Goal: Task Accomplishment & Management: Complete application form

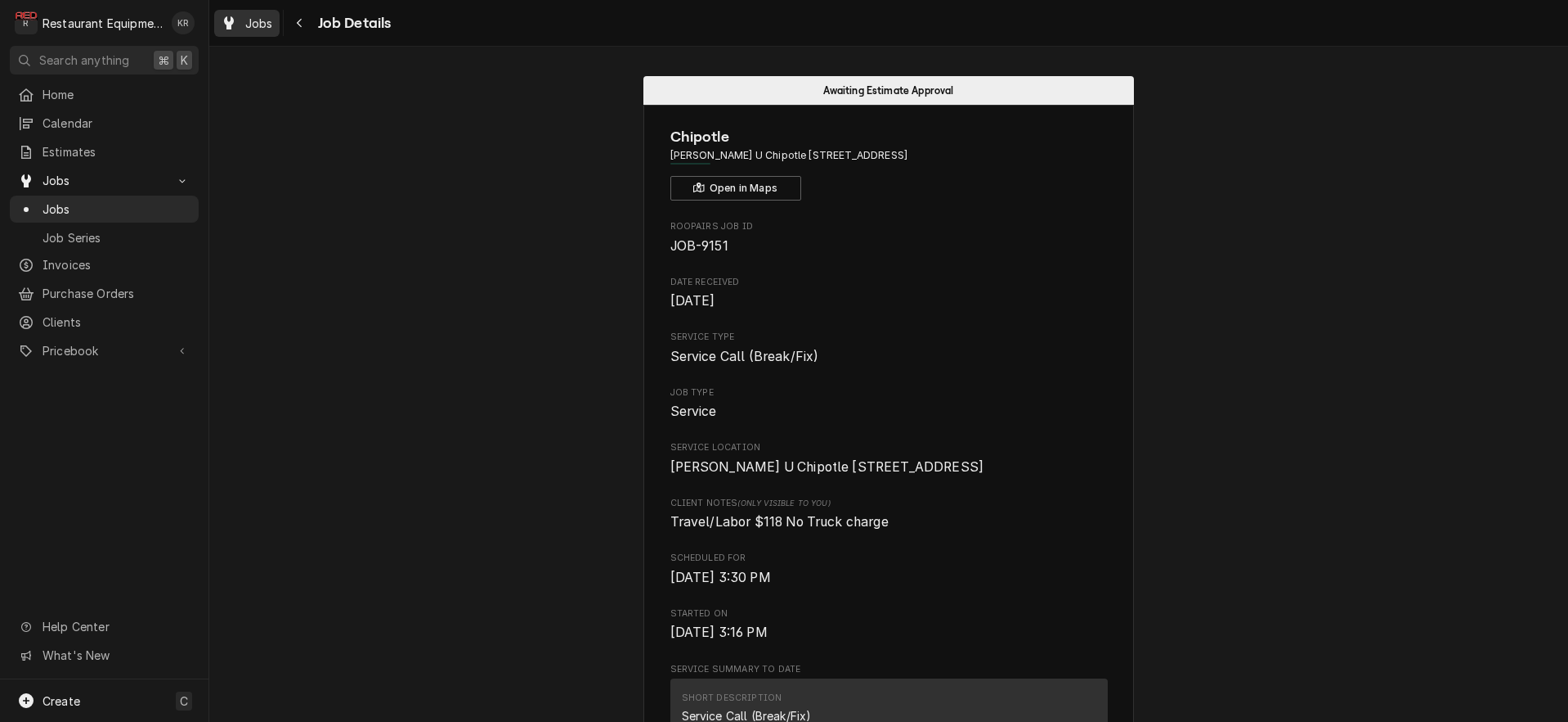
click at [263, 27] on span "Jobs" at bounding box center [259, 23] width 28 height 18
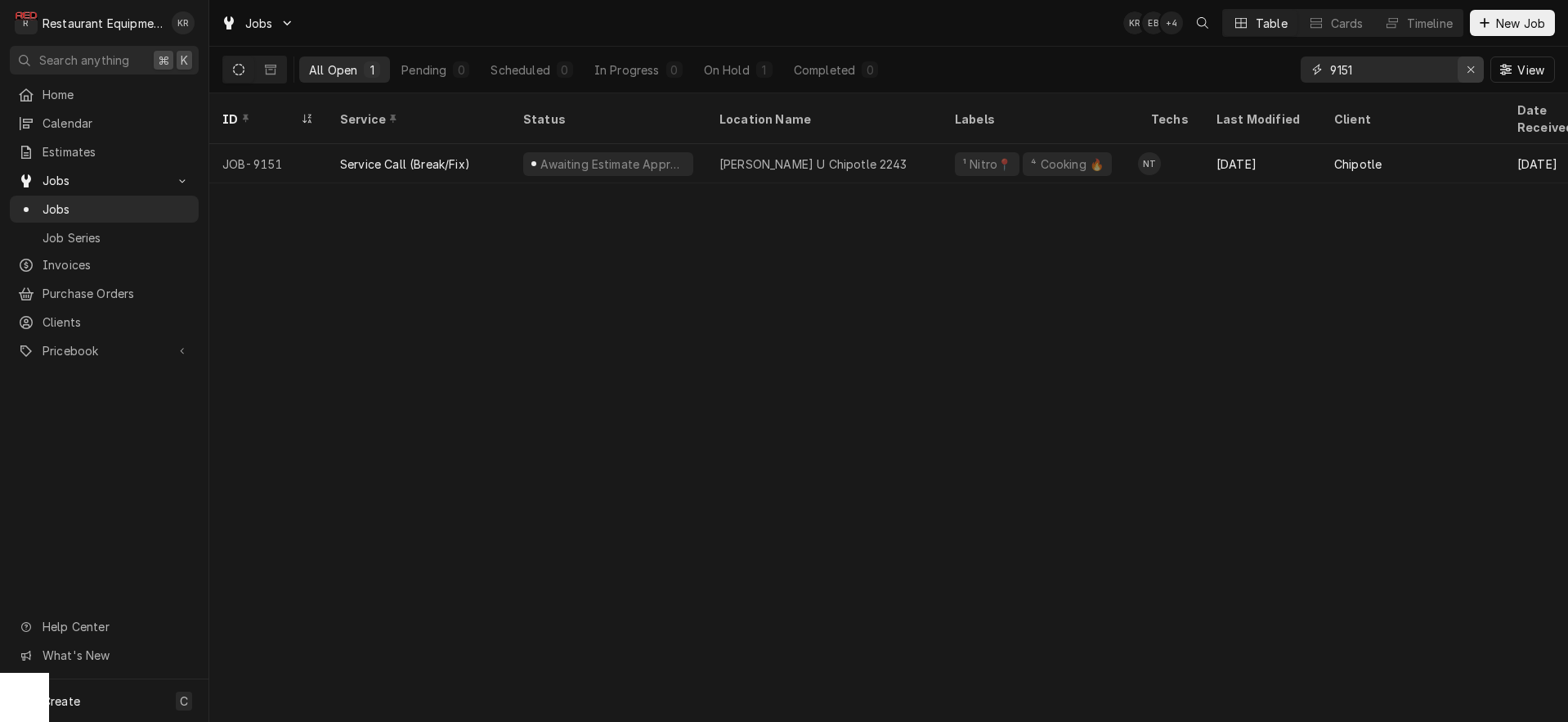
click at [1472, 73] on icon "Erase input" at bounding box center [1471, 69] width 9 height 12
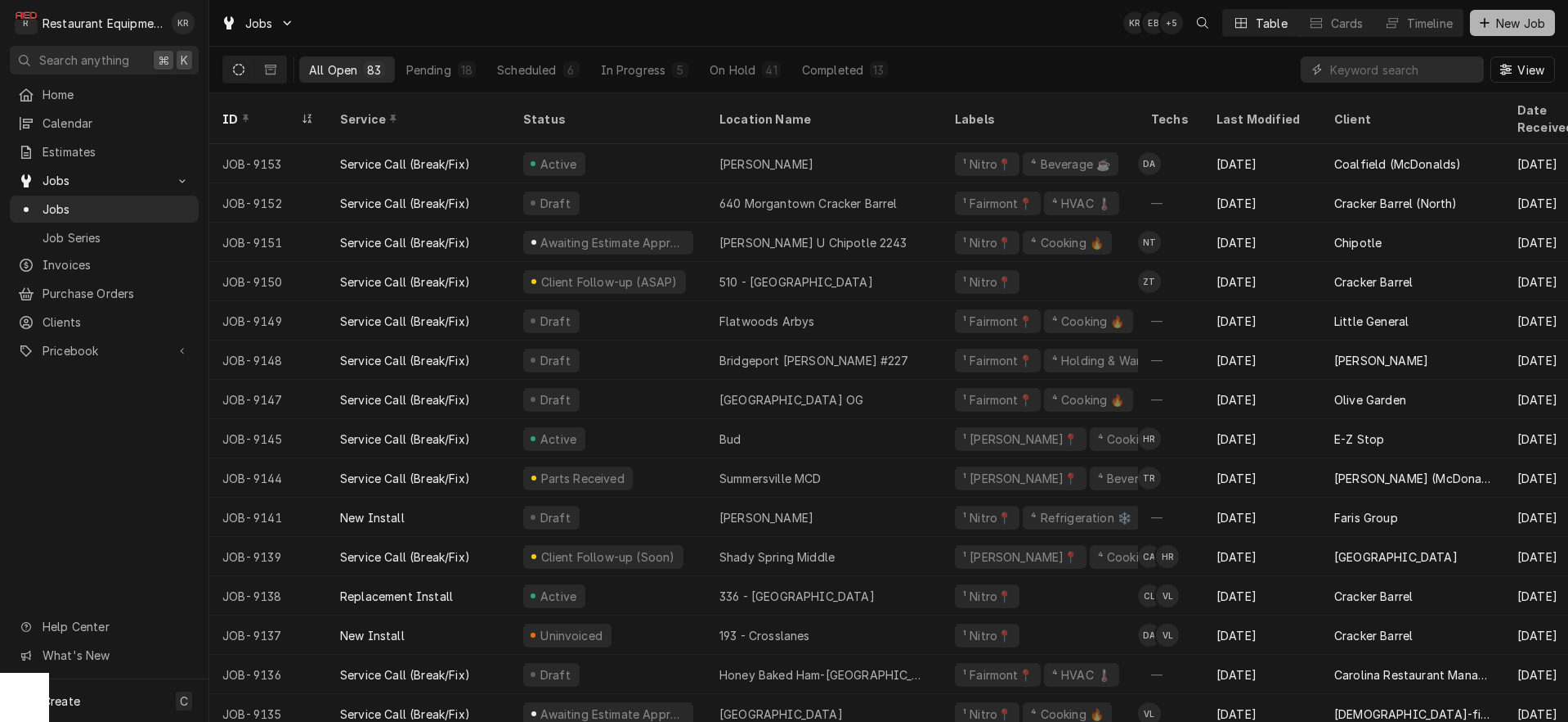
click at [1501, 28] on span "New Job" at bounding box center [1520, 23] width 56 height 18
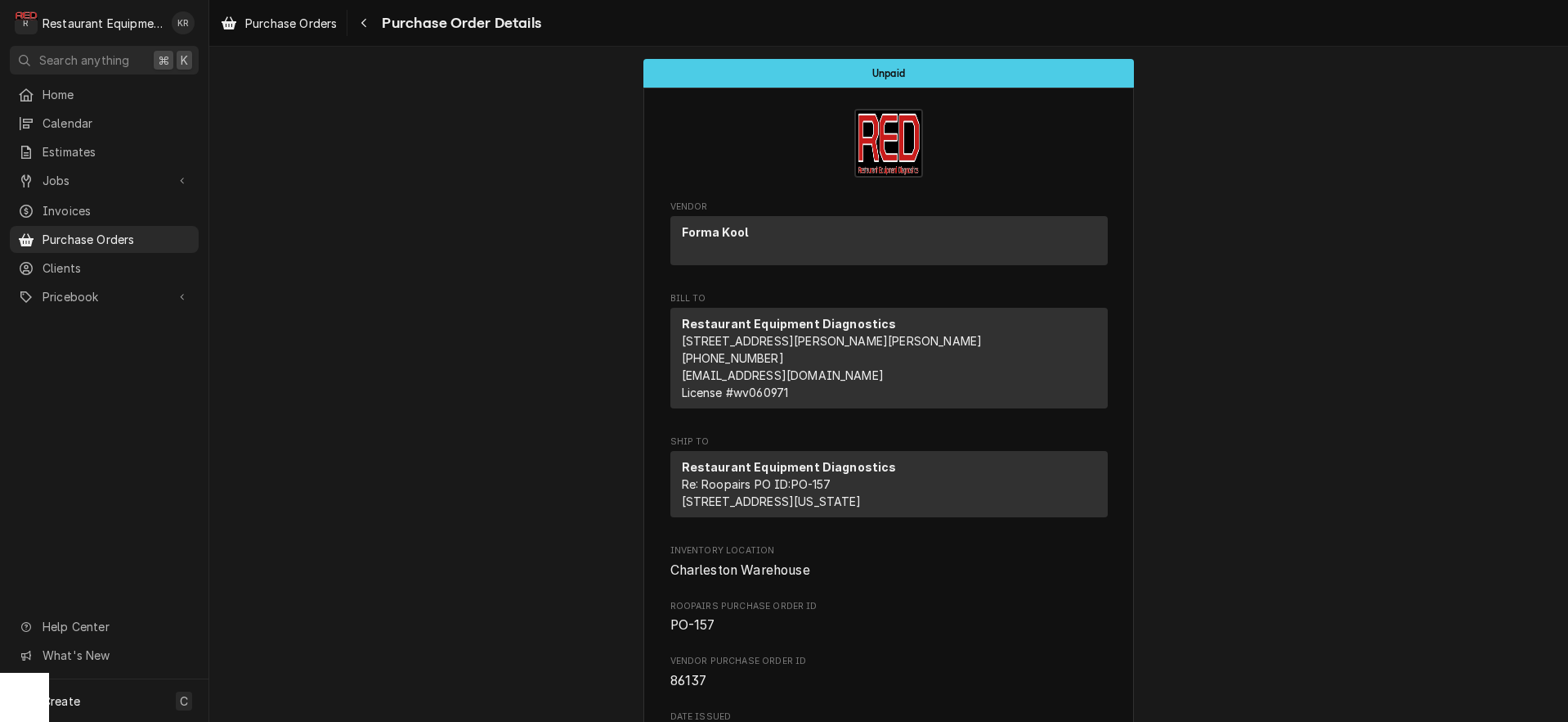
scroll to position [184, 0]
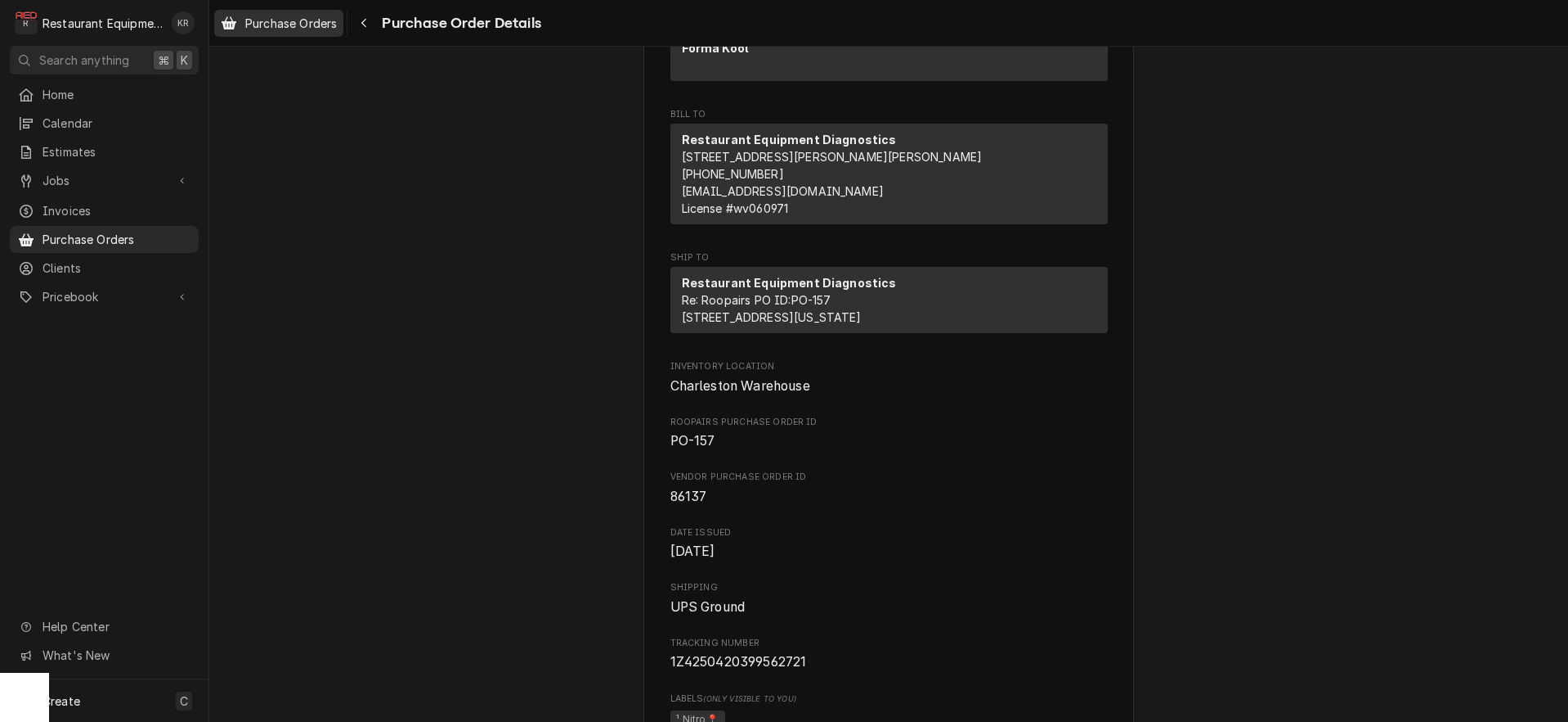
click at [303, 36] on div "Purchase Orders Purchase Order Details" at bounding box center [888, 22] width 1359 height 46
click at [305, 31] on div "Purchase Orders" at bounding box center [279, 22] width 123 height 20
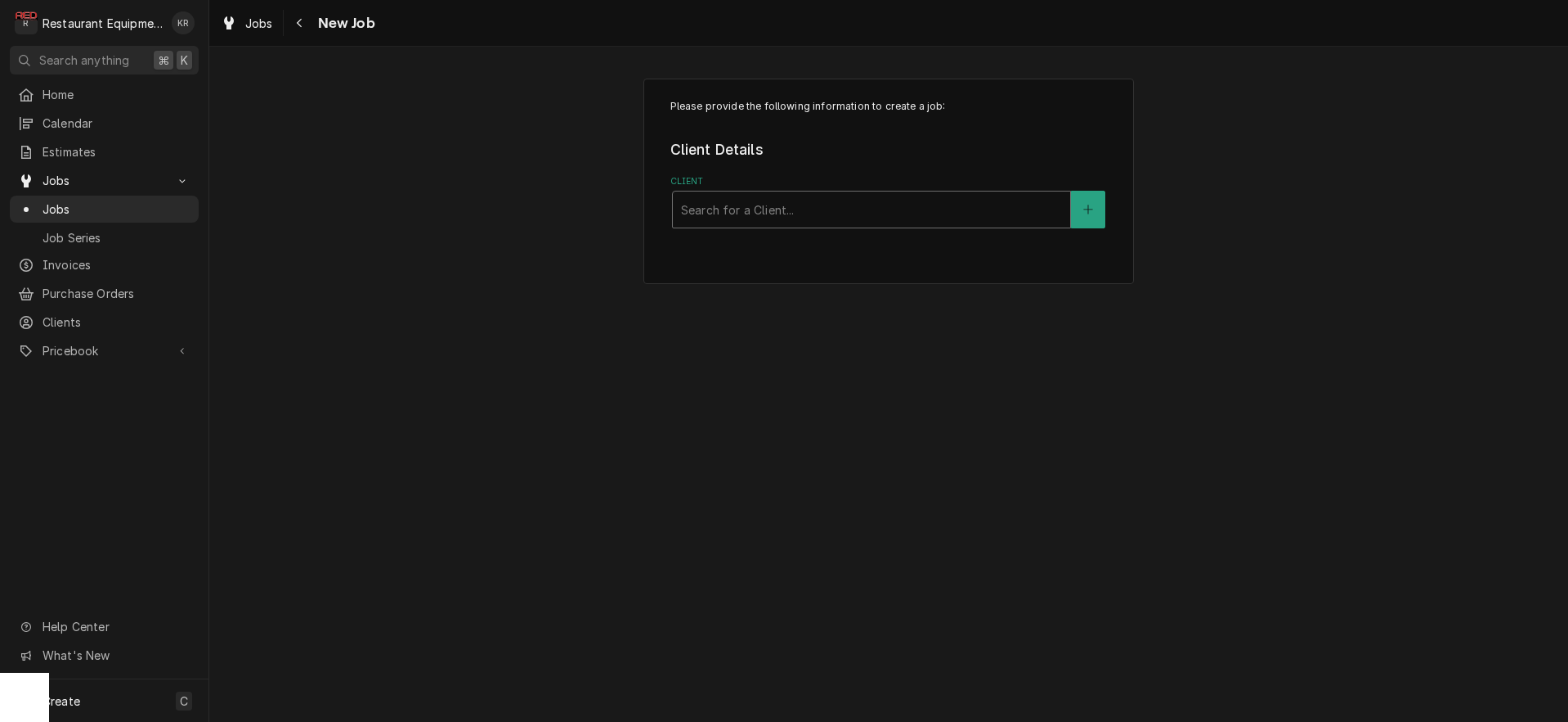
click at [840, 209] on div "Client" at bounding box center [871, 209] width 381 height 29
type input "insp"
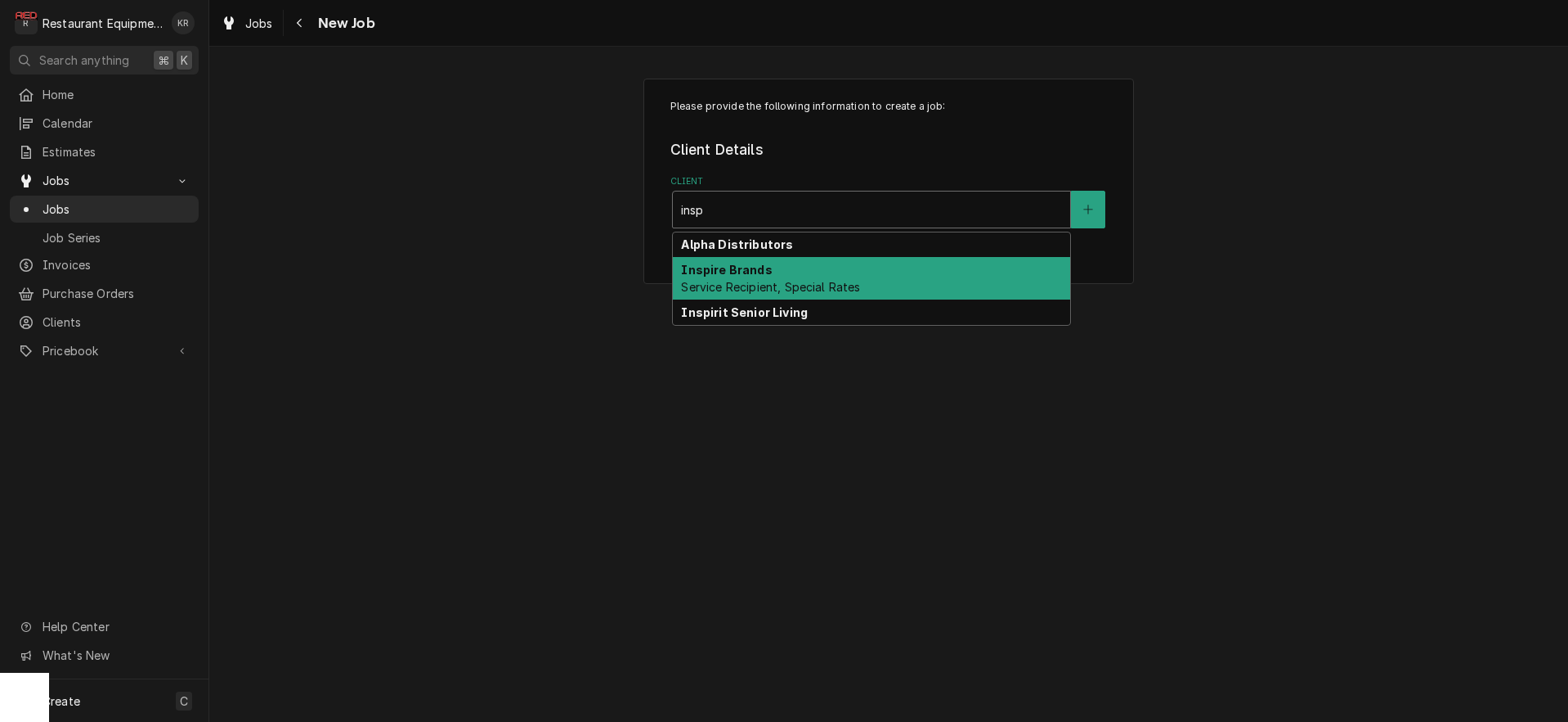
click at [803, 273] on div "Inspire Brands Service Recipient, Special Rates" at bounding box center [872, 279] width 397 height 43
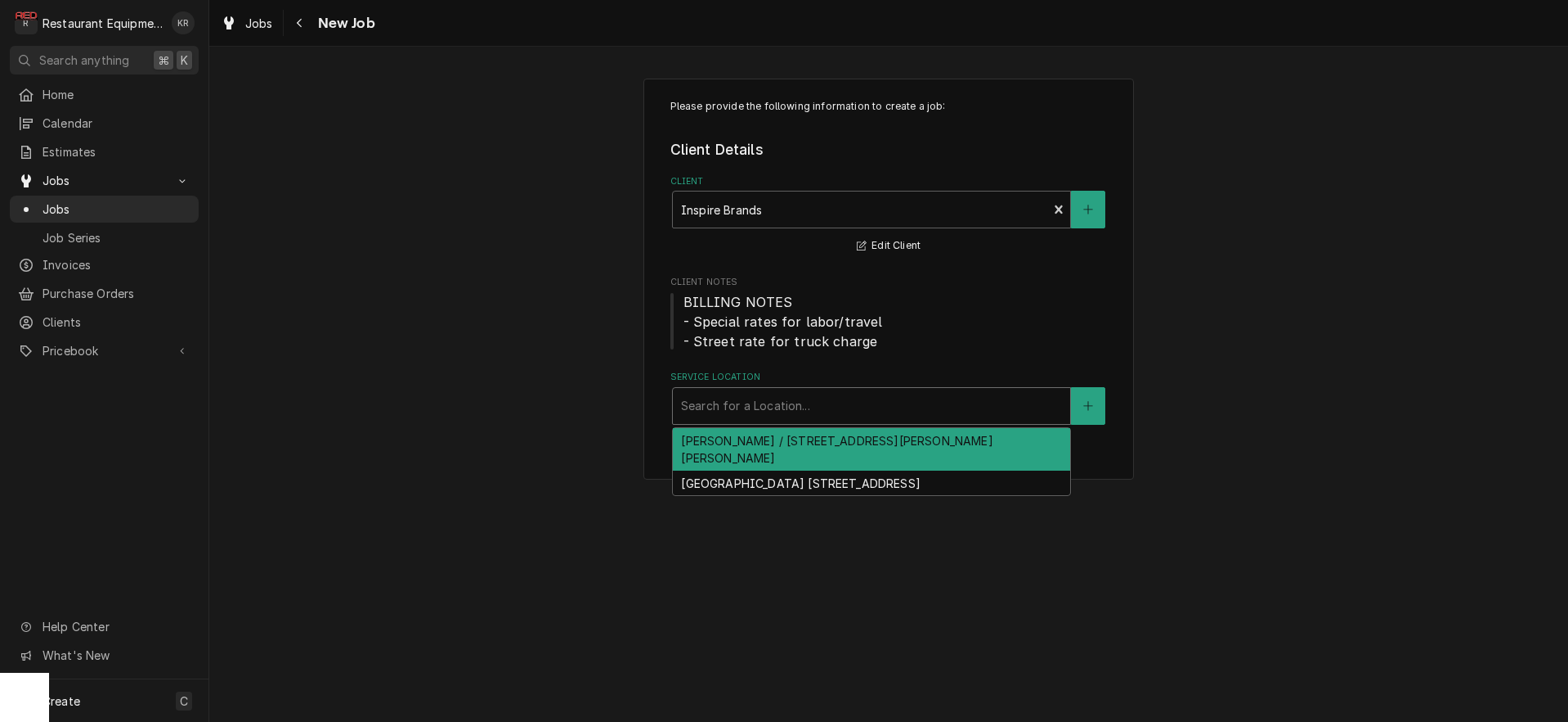
click at [756, 401] on div "Service Location" at bounding box center [871, 405] width 381 height 29
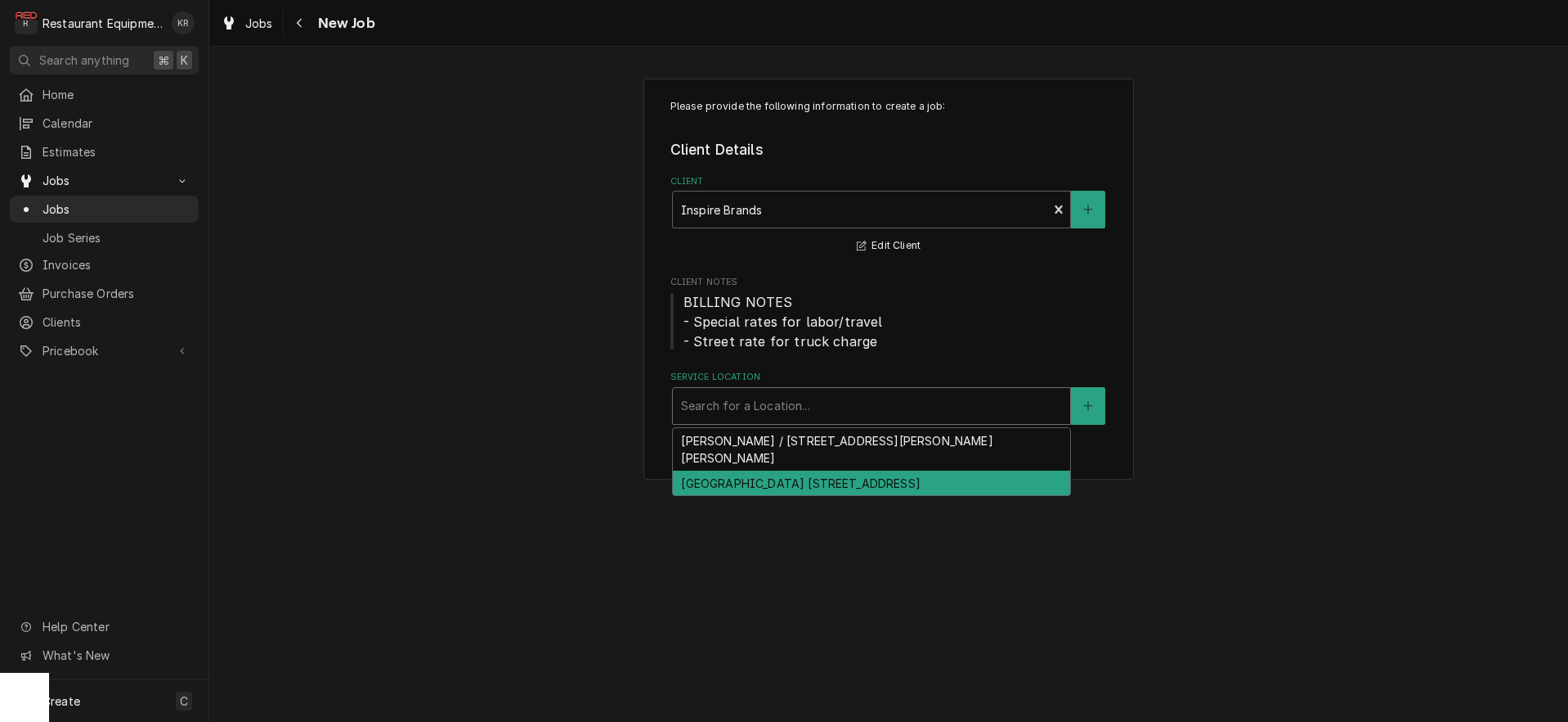
click at [764, 472] on div "Princeton 1502 / 326 Ingleside Rd, Princeton, WV 24739" at bounding box center [872, 483] width 397 height 25
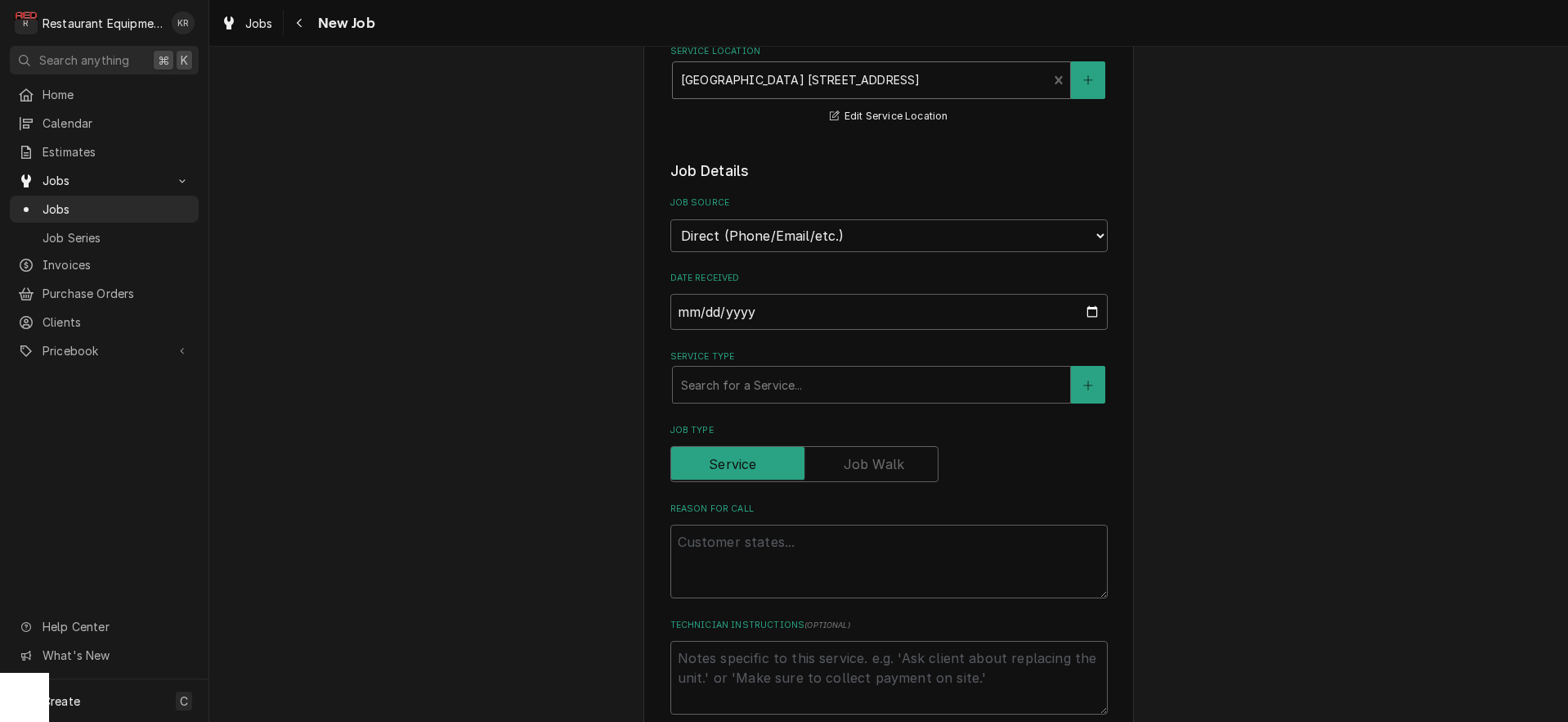
scroll to position [327, 0]
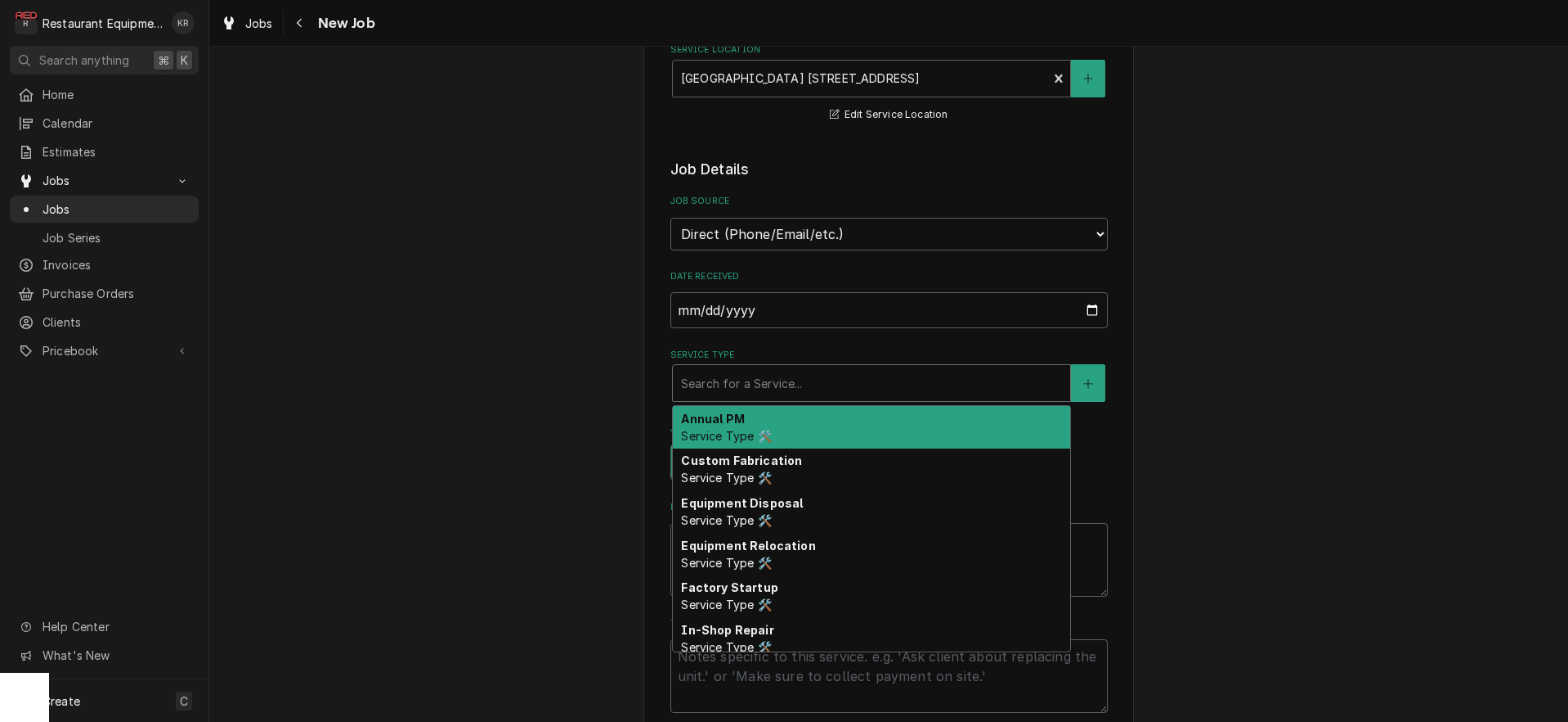
click at [761, 398] on div "Search for a Service..." at bounding box center [872, 382] width 397 height 36
type textarea "x"
type input "b"
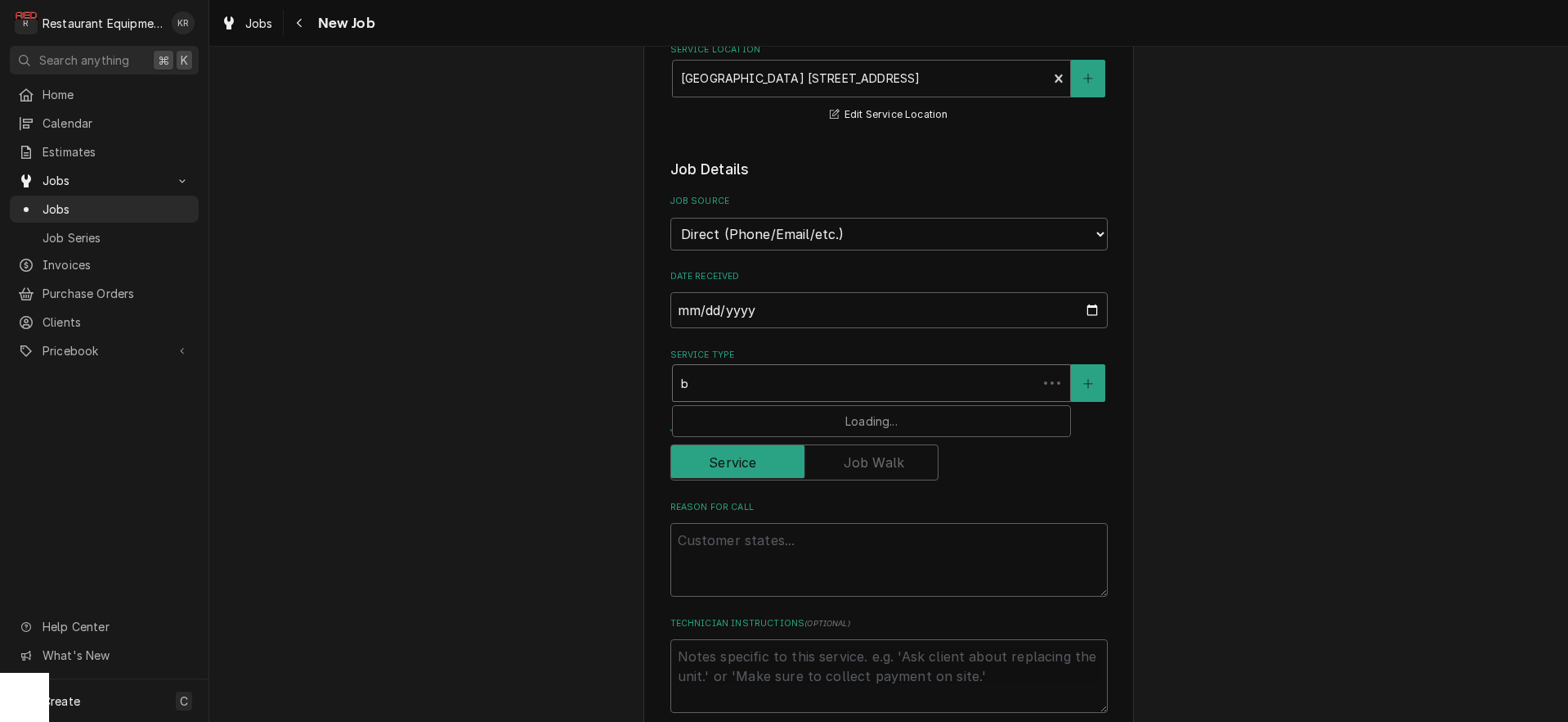
type textarea "x"
type input "br"
type textarea "x"
type input "bre"
type textarea "x"
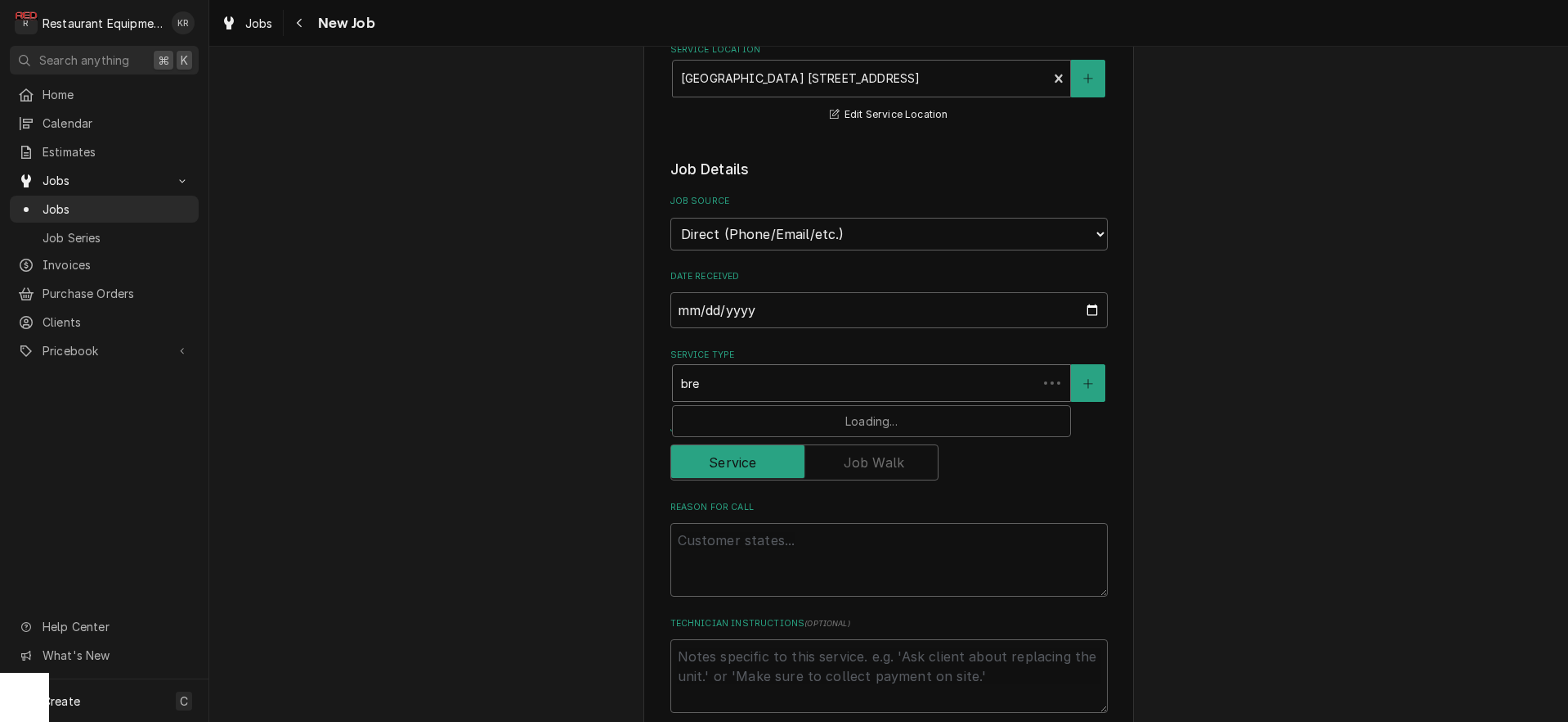
type input "brea"
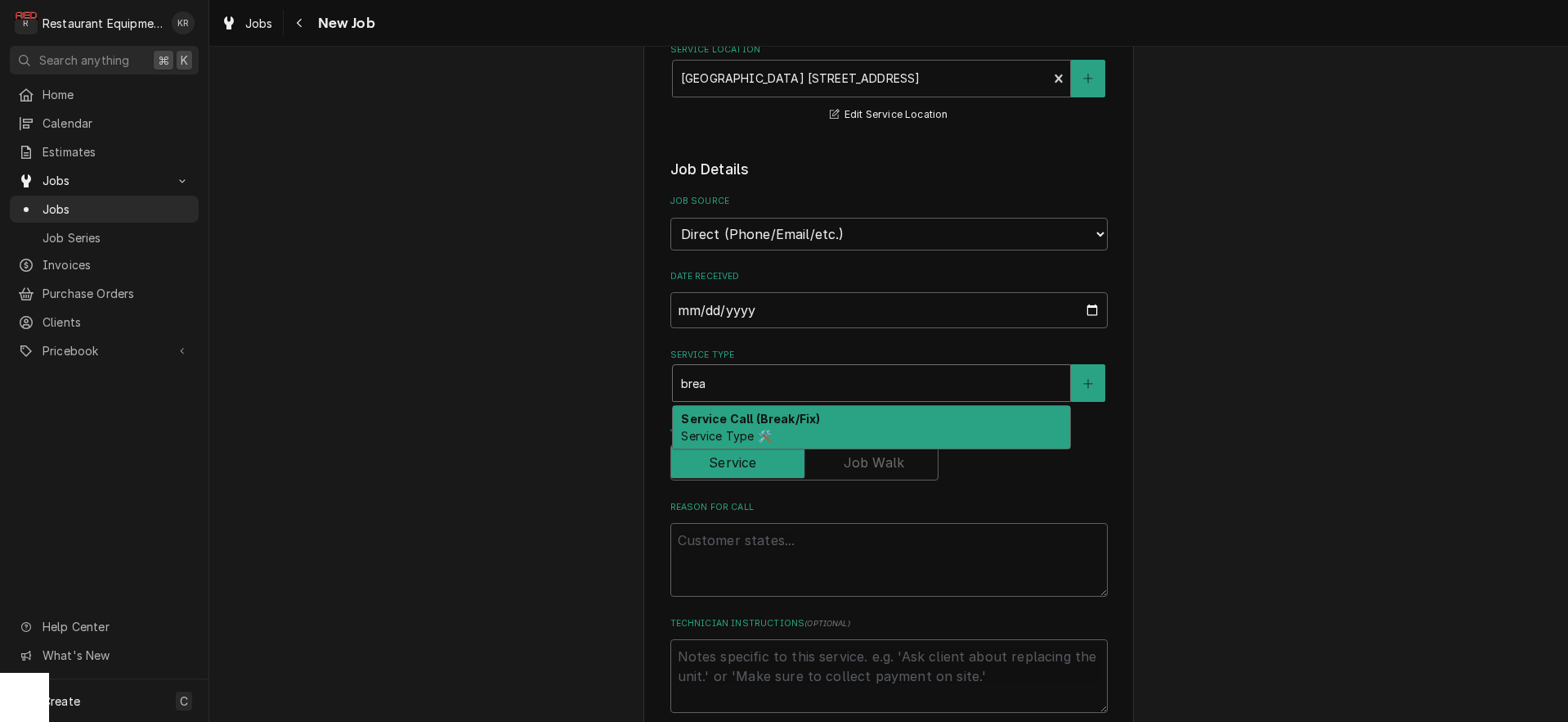
click at [750, 420] on strong "Service Call (Break/Fix)" at bounding box center [750, 418] width 139 height 14
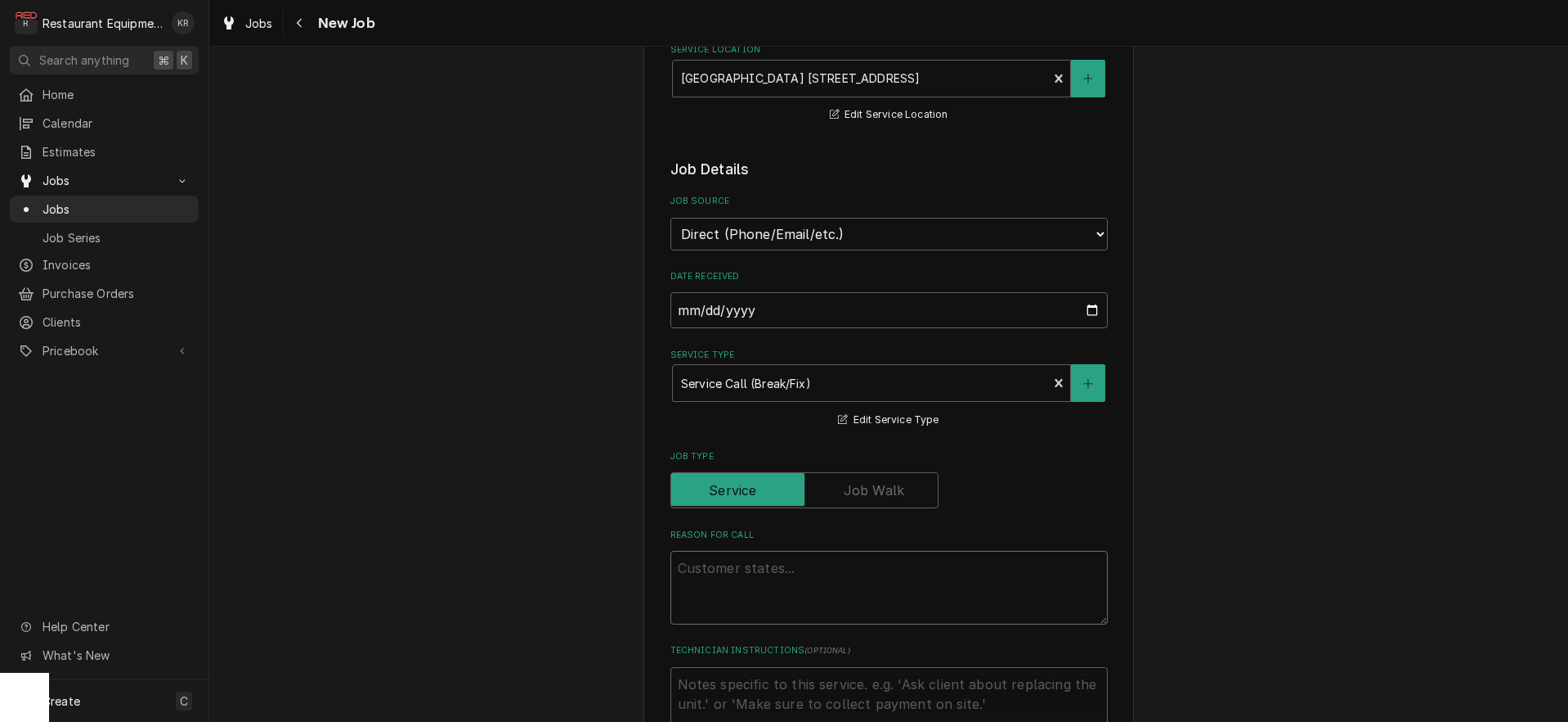
drag, startPoint x: 728, startPoint y: 596, endPoint x: 405, endPoint y: 431, distance: 362.7
click at [727, 595] on textarea "Reason For Call" at bounding box center [888, 588] width 437 height 74
click at [723, 569] on textarea "Reason For Call" at bounding box center [888, 588] width 437 height 74
paste textarea "WO# ARB0015020031"
type textarea "x"
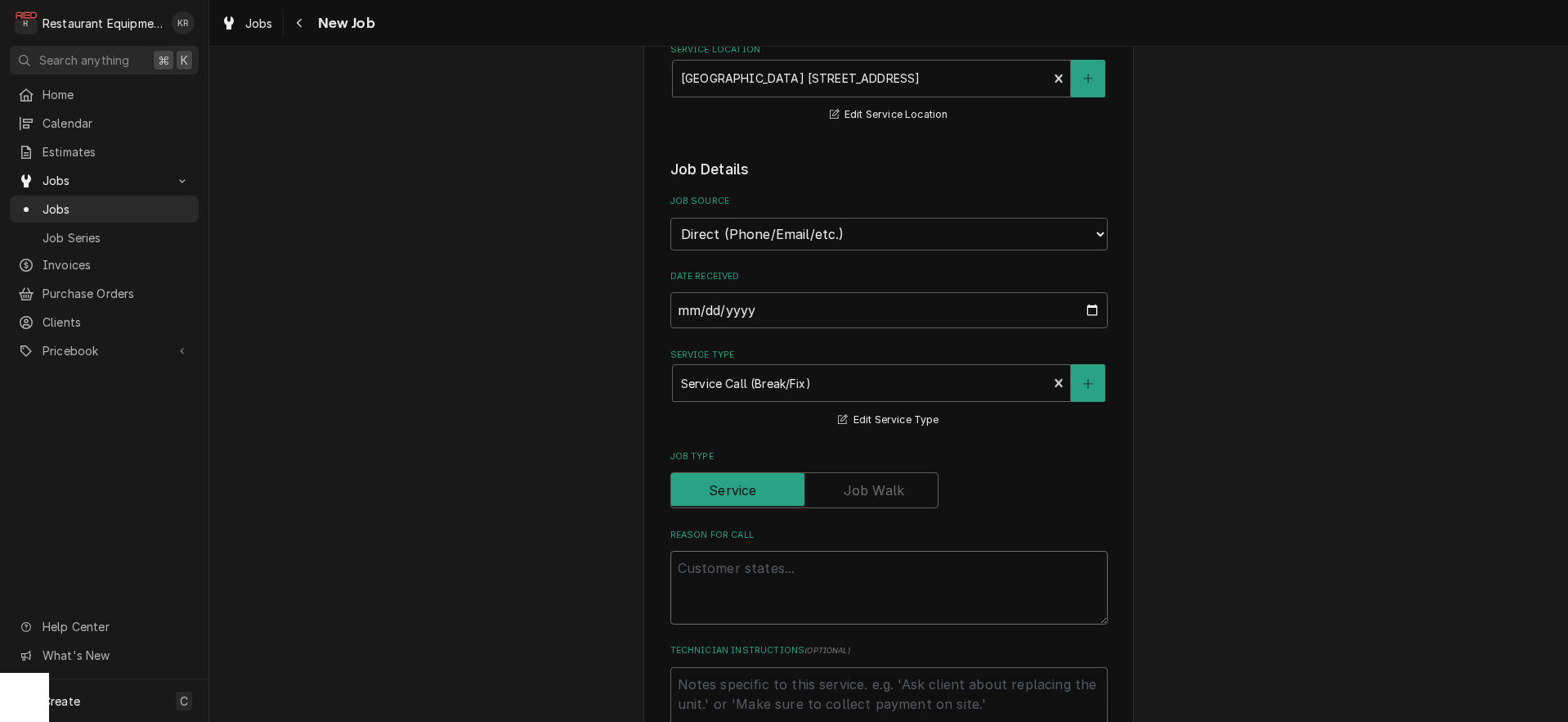
type textarea "WO# ARB0015020031"
type textarea "x"
type textarea "WO# ARB0015020031"
type textarea "x"
type textarea "WO# ARB0015020031"
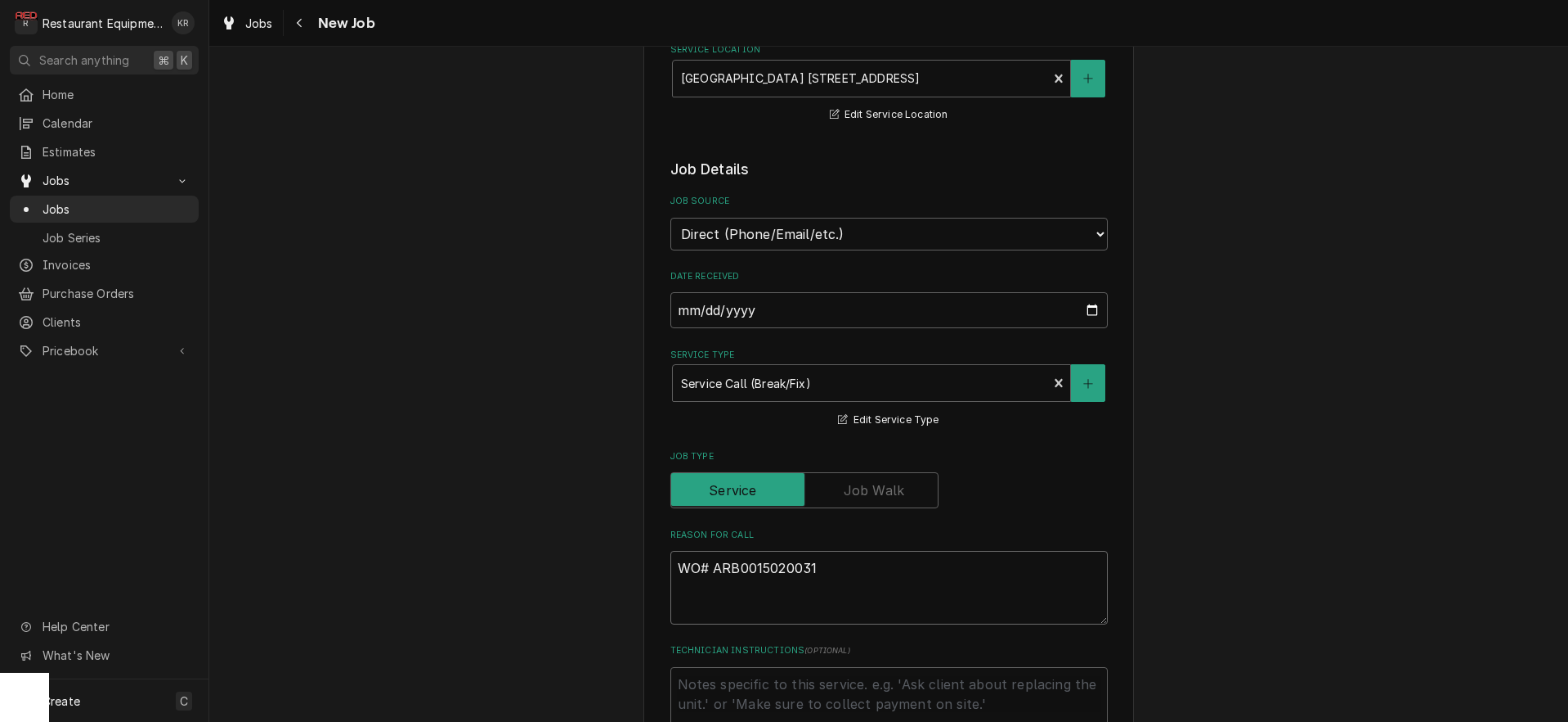
type textarea "x"
type textarea "WO# ARB0015020031"
paste textarea "DRIVE THRU MENU BOARD Task: New Sign, Replacement Parts Needed (Sign Supplier) …"
type textarea "x"
type textarea "WO# ARB0015020031 DRIVE THRU MENU BOARD Task: New Sign, Replacement Parts Neede…"
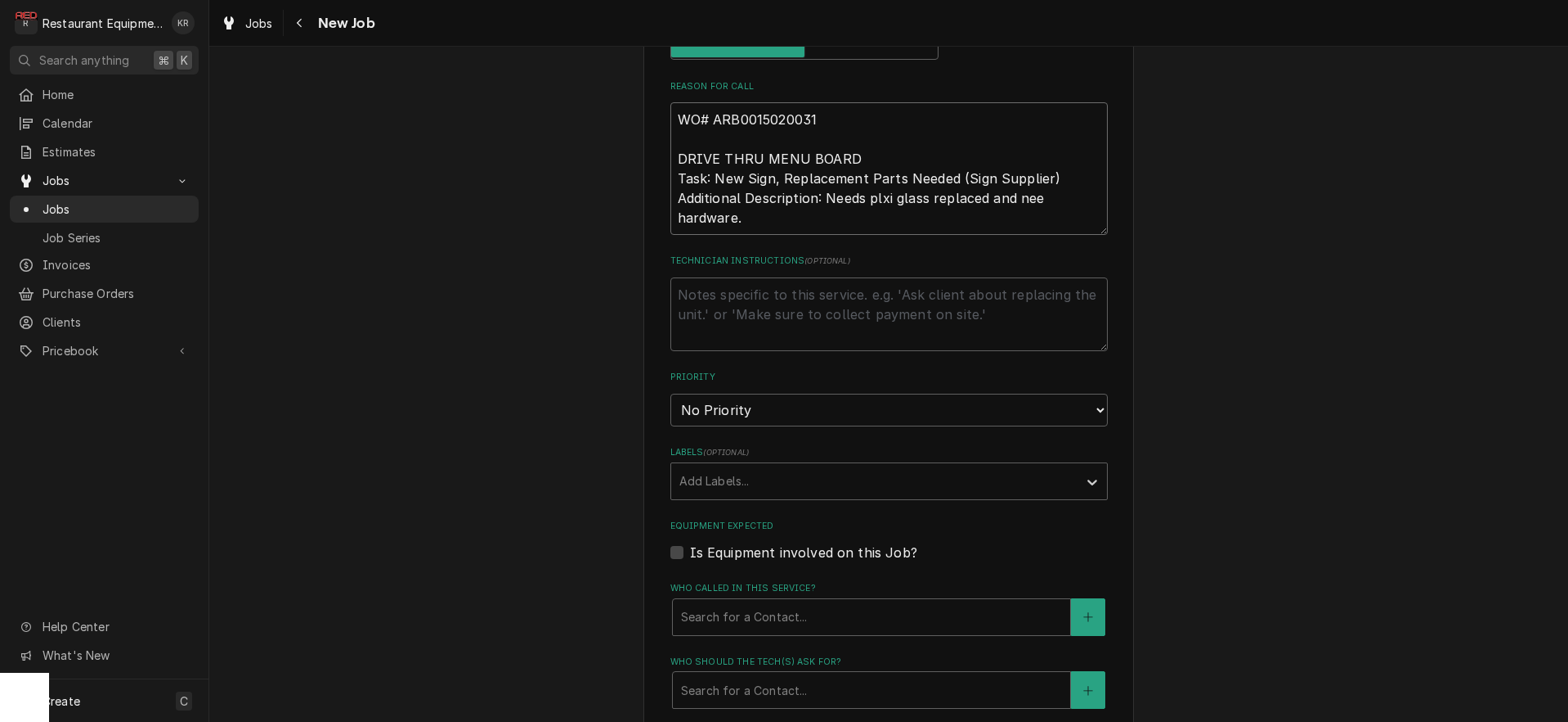
scroll to position [799, 0]
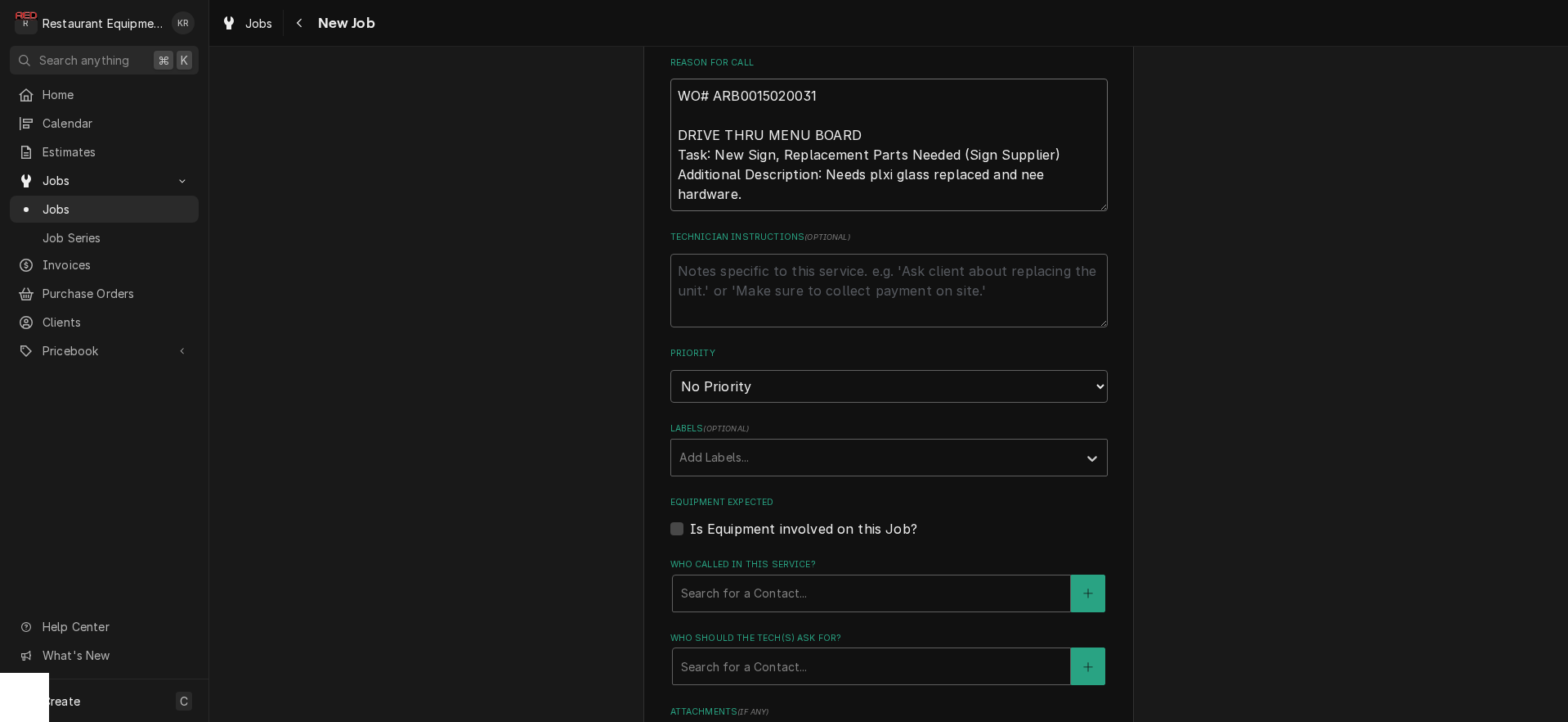
type textarea "x"
type textarea "WO# ARB0015020031 DRIVE THRU MENU BOARD Task: New Sign, Replacement Parts Neede…"
type textarea "x"
type textarea "WO# ARB0015020031 DRIVE THRU MENU BOARD Task: New Sign, Replacement Parts Neede…"
type textarea "x"
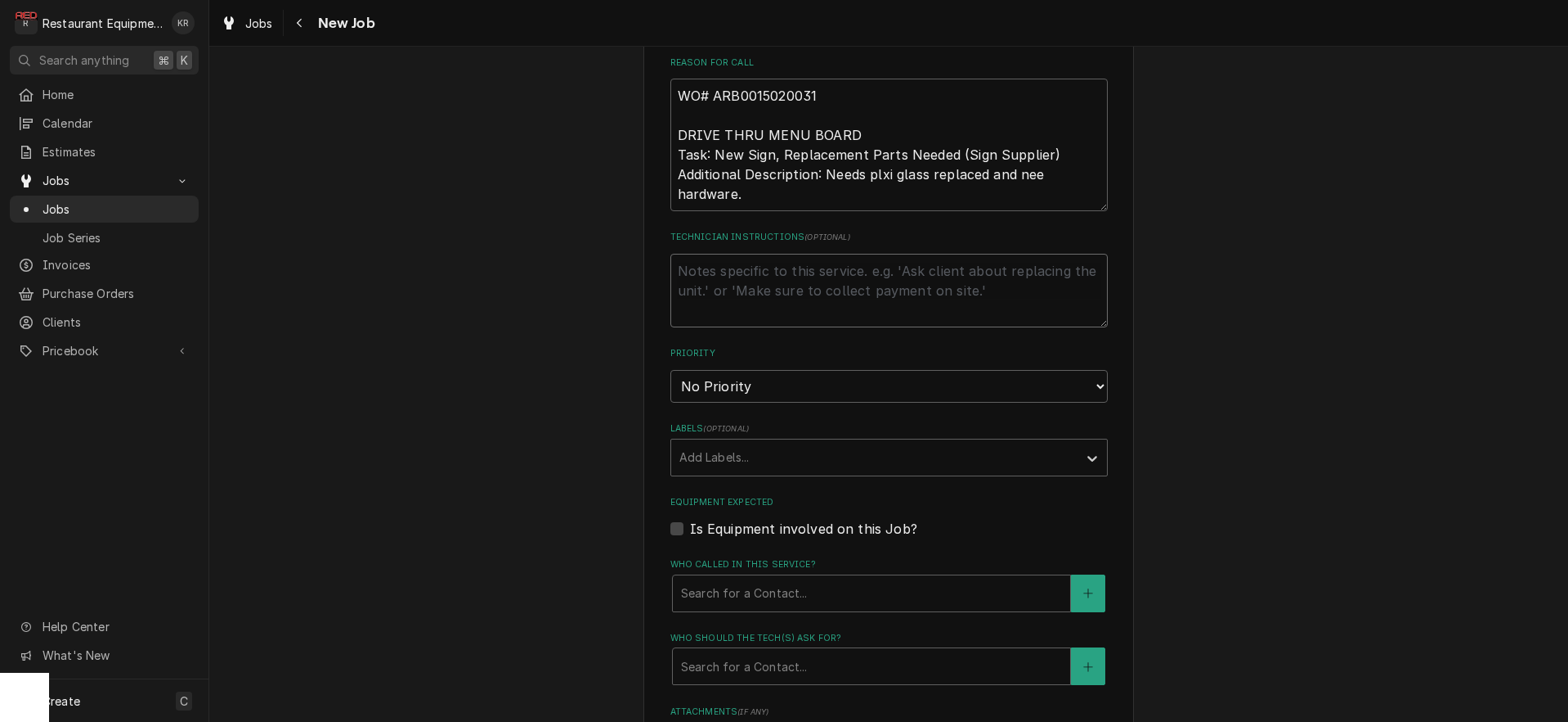
type textarea "N"
type textarea "x"
type textarea "NT"
type textarea "x"
type textarea "NTE"
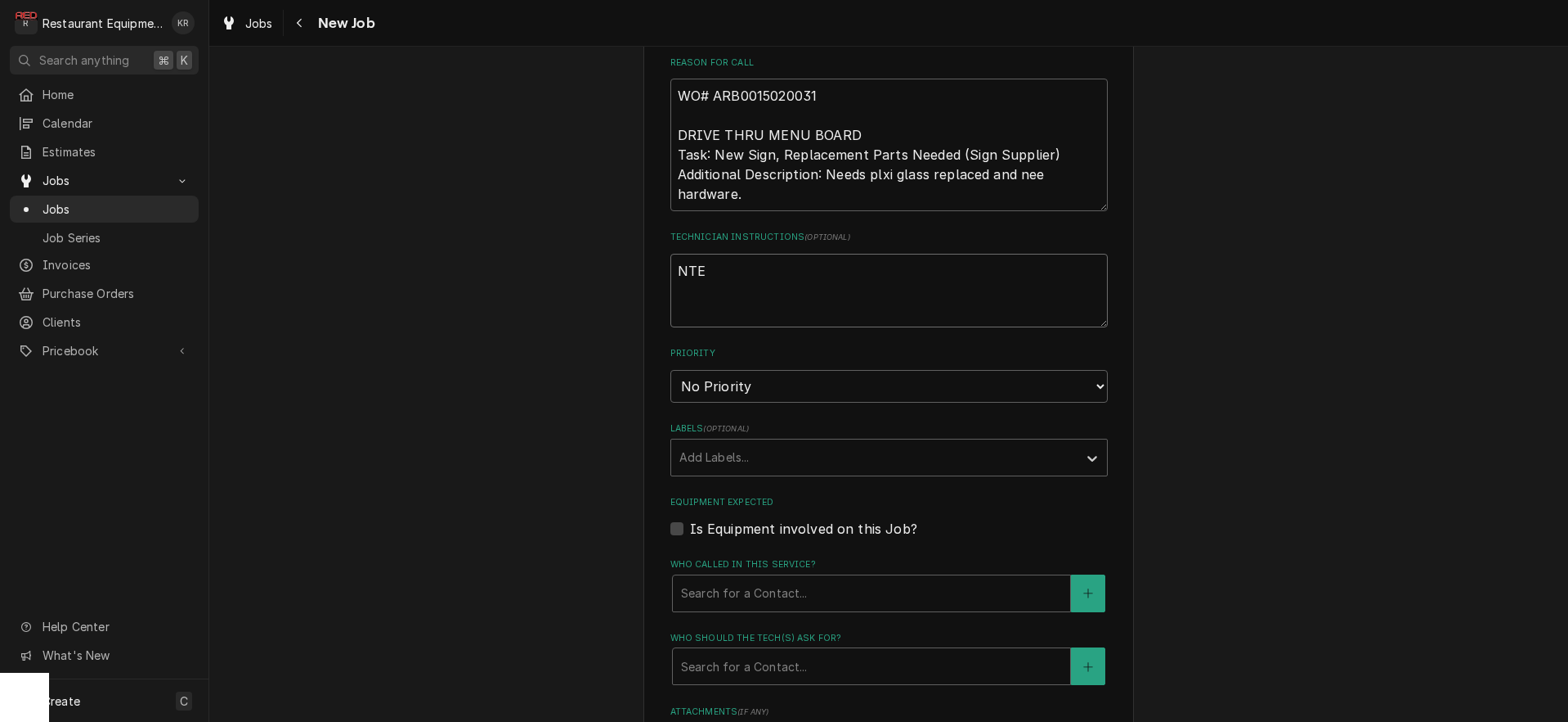
type textarea "x"
type textarea "NTE"
type textarea "x"
type textarea "NTE $"
type textarea "x"
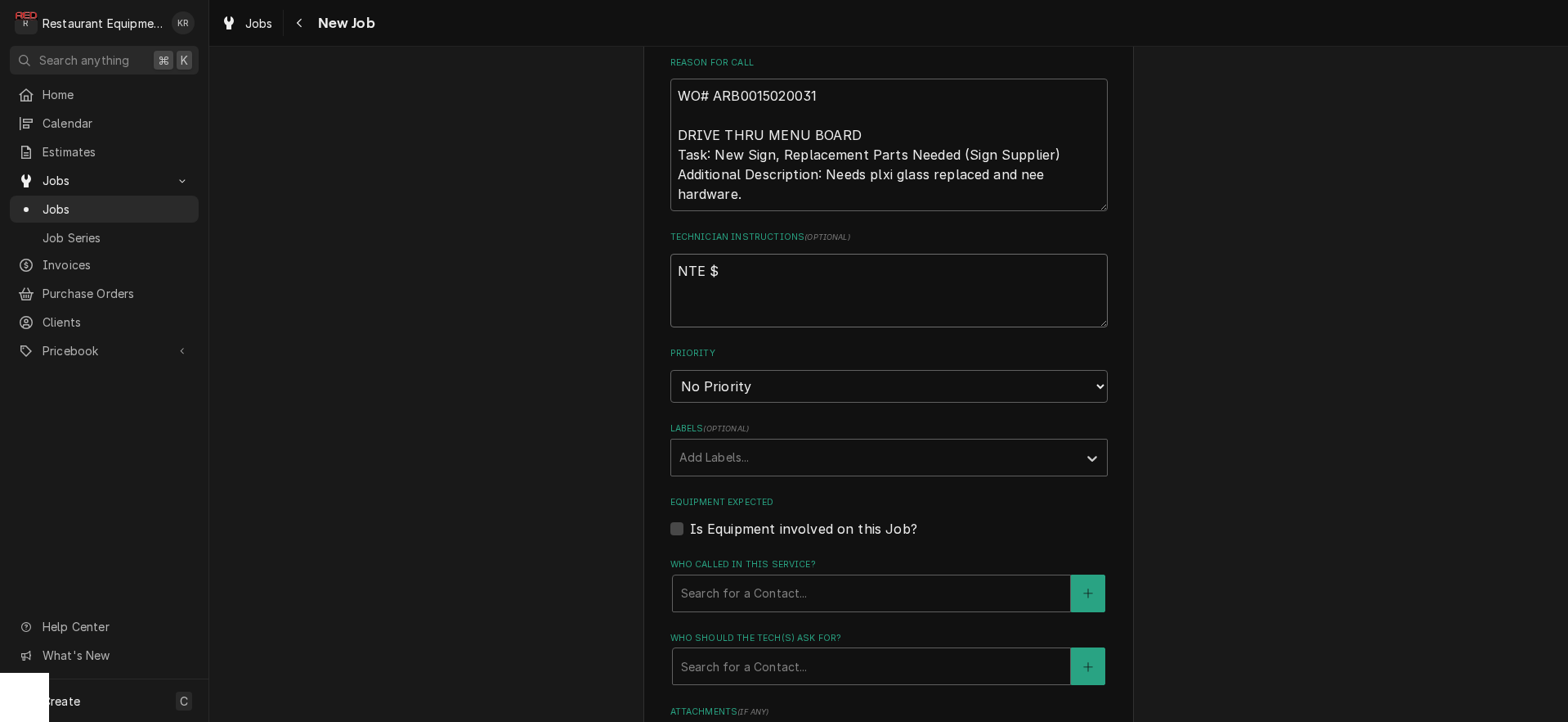
type textarea "NTE $8"
type textarea "x"
type textarea "NTE $85"
type textarea "x"
type textarea "NTE $850"
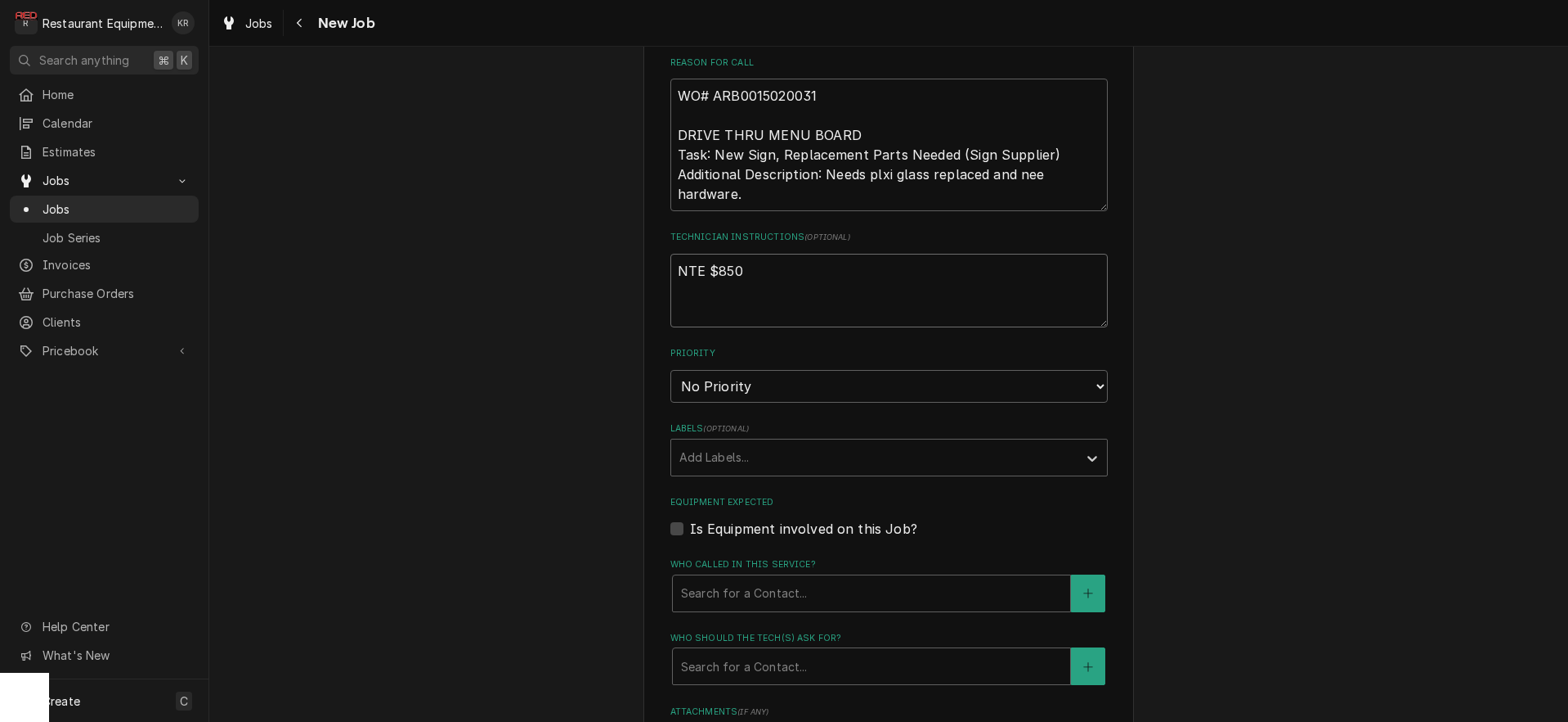
type textarea "x"
type textarea "NTE $850"
select select "1"
type textarea "x"
select select "2"
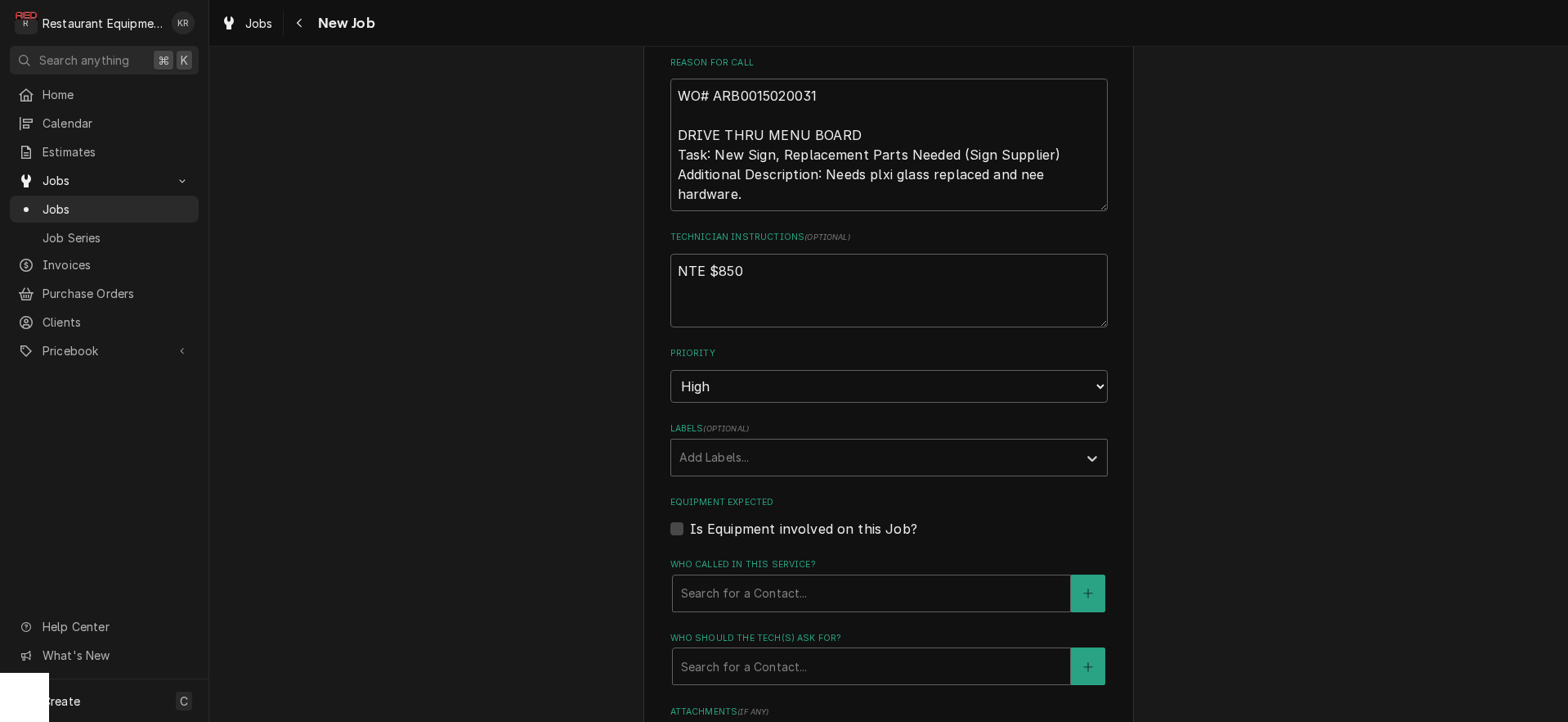
type textarea "x"
type input "b"
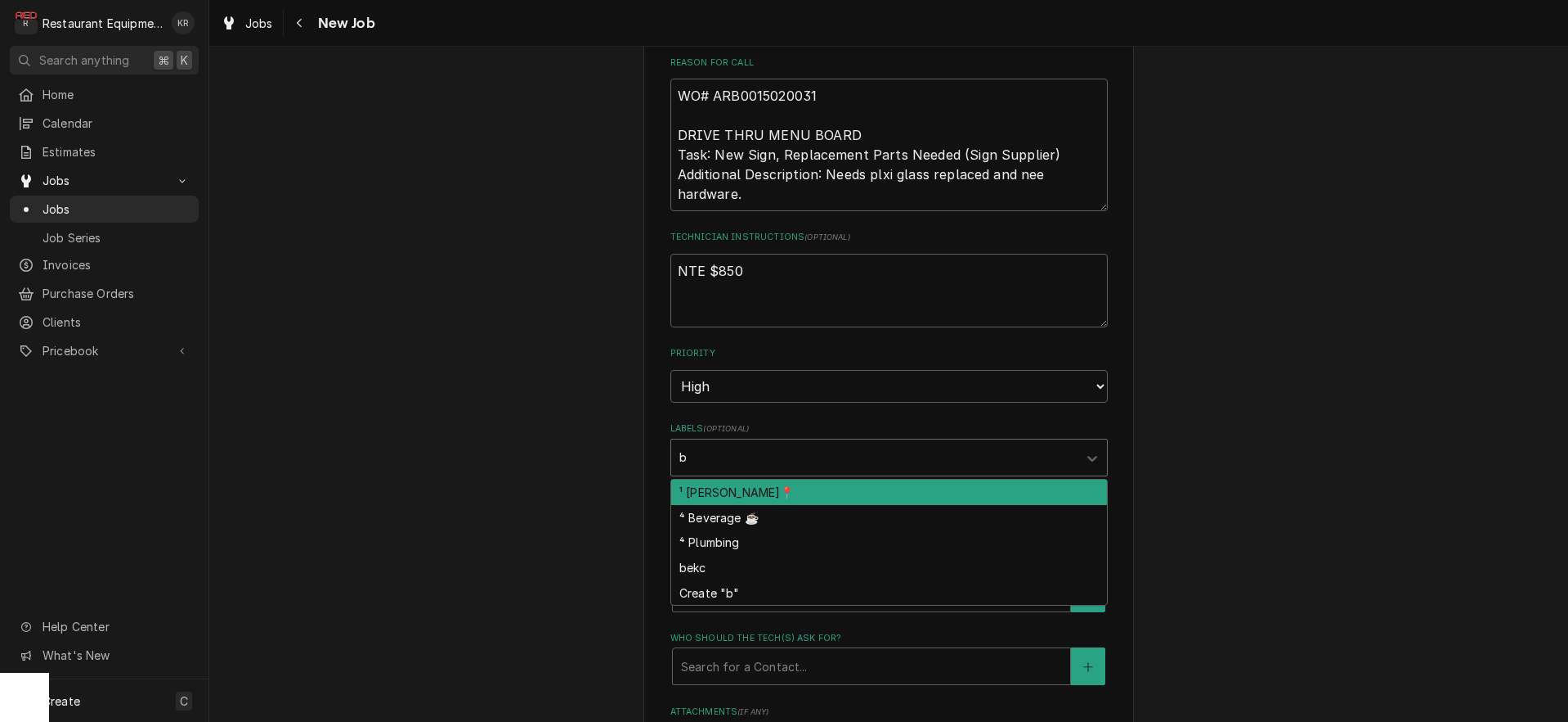
type textarea "x"
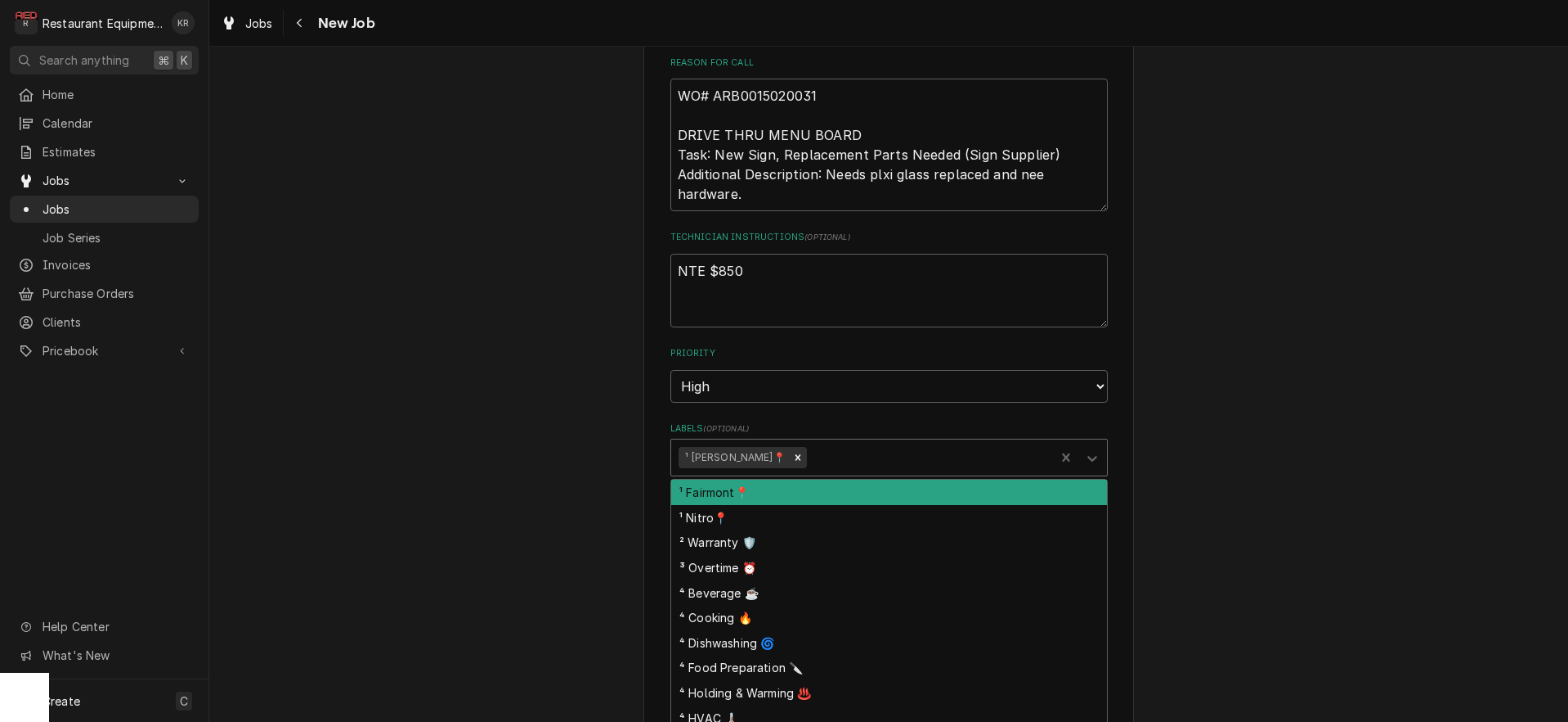
click at [810, 462] on div "Labels" at bounding box center [928, 457] width 237 height 29
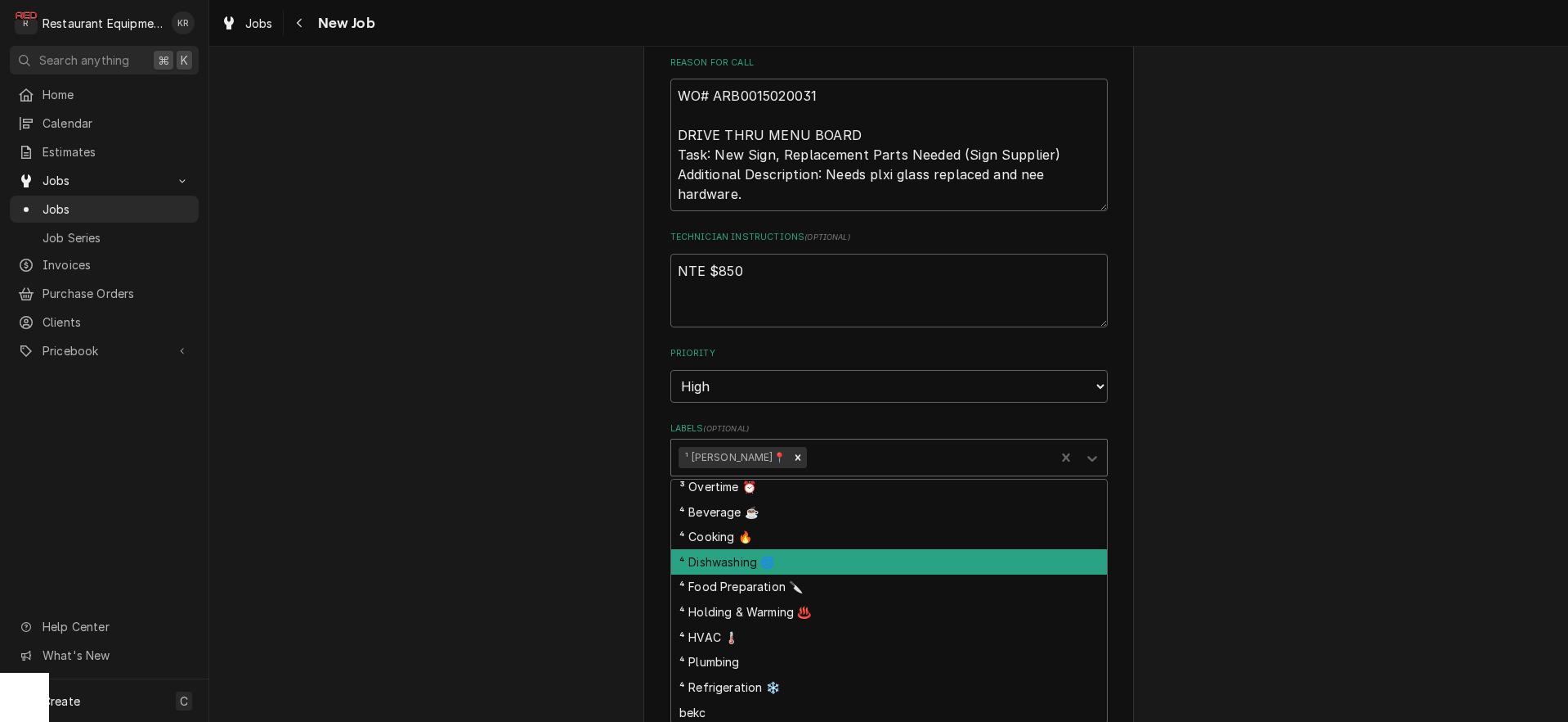
scroll to position [84, 0]
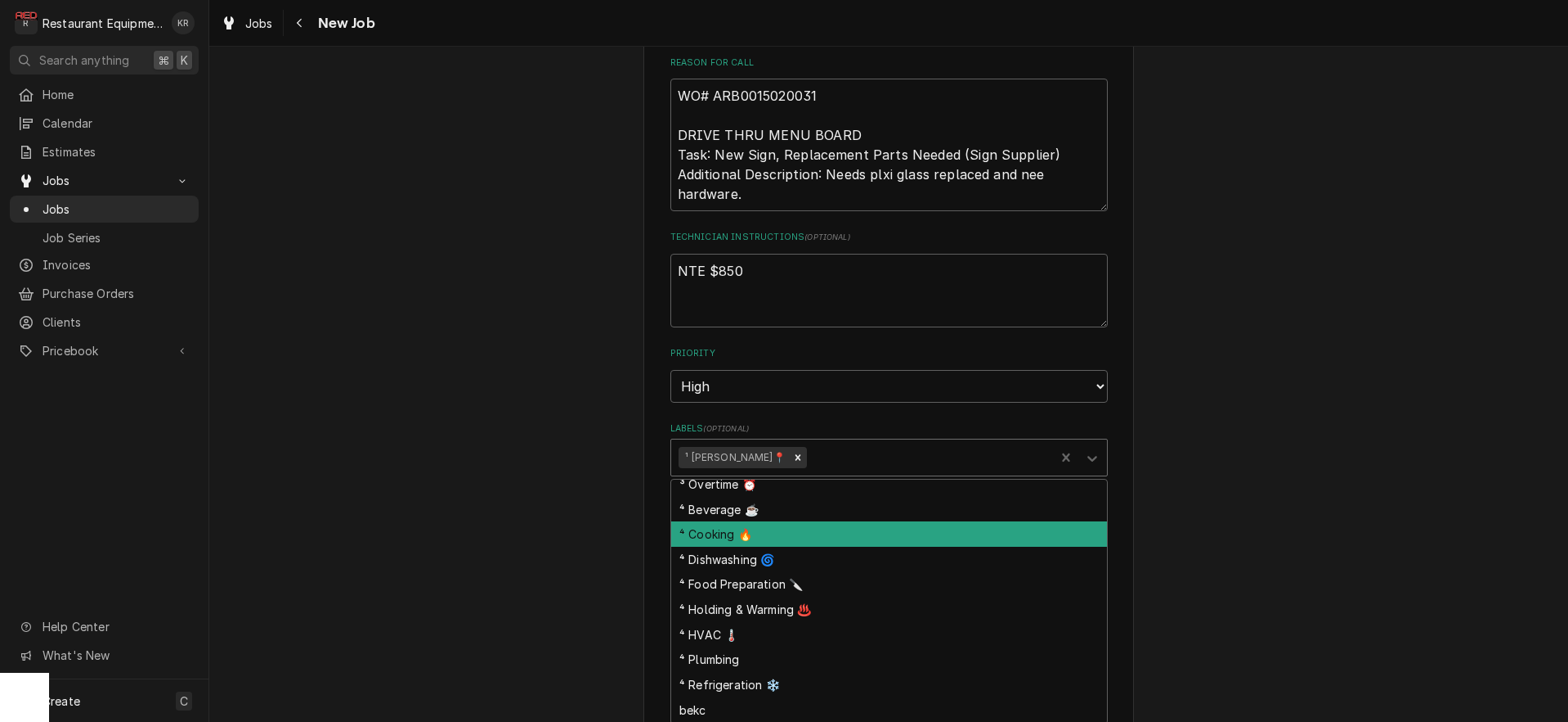
click at [653, 520] on div "Please provide the following information to create a job: Client Details Client…" at bounding box center [889, 198] width 491 height 1839
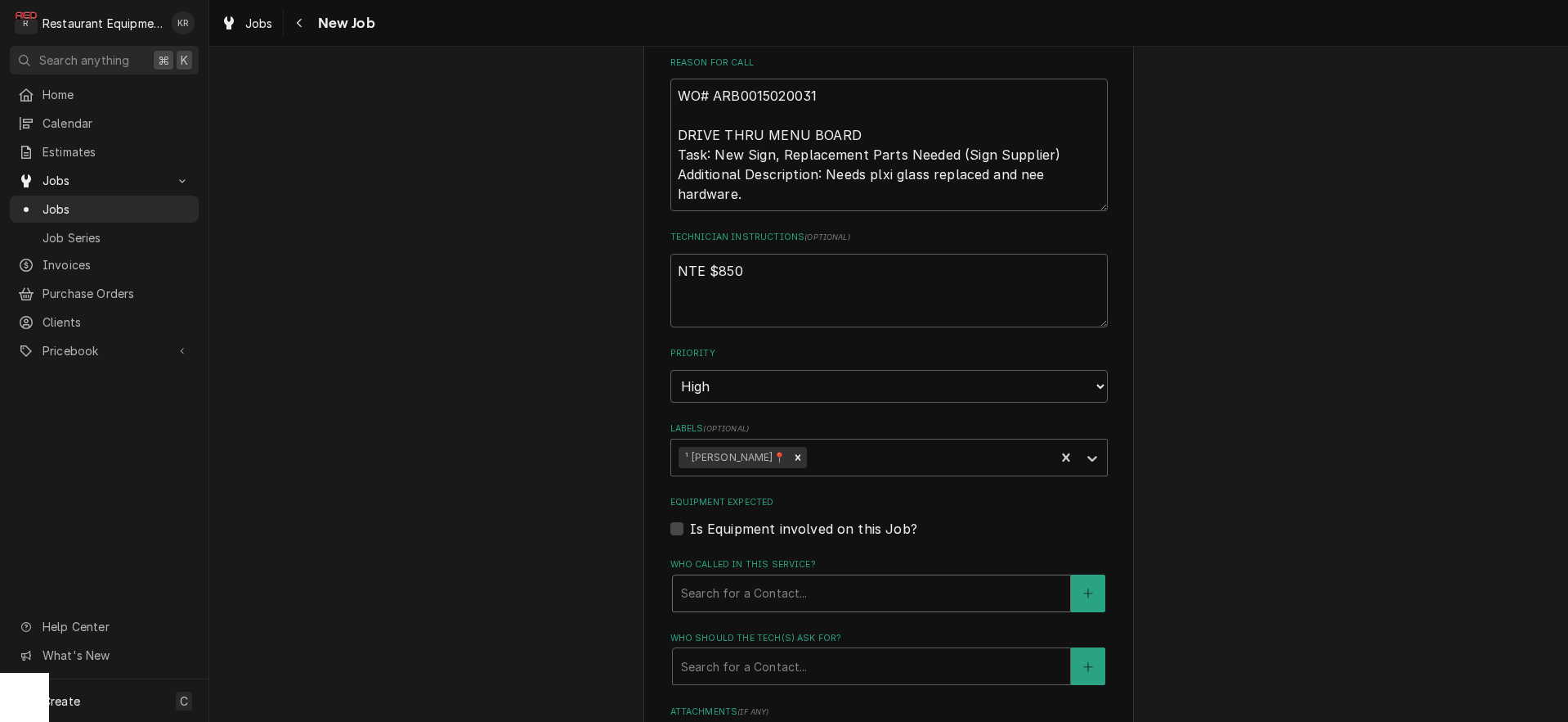
click at [835, 579] on div "Who called in this service?" at bounding box center [871, 593] width 381 height 29
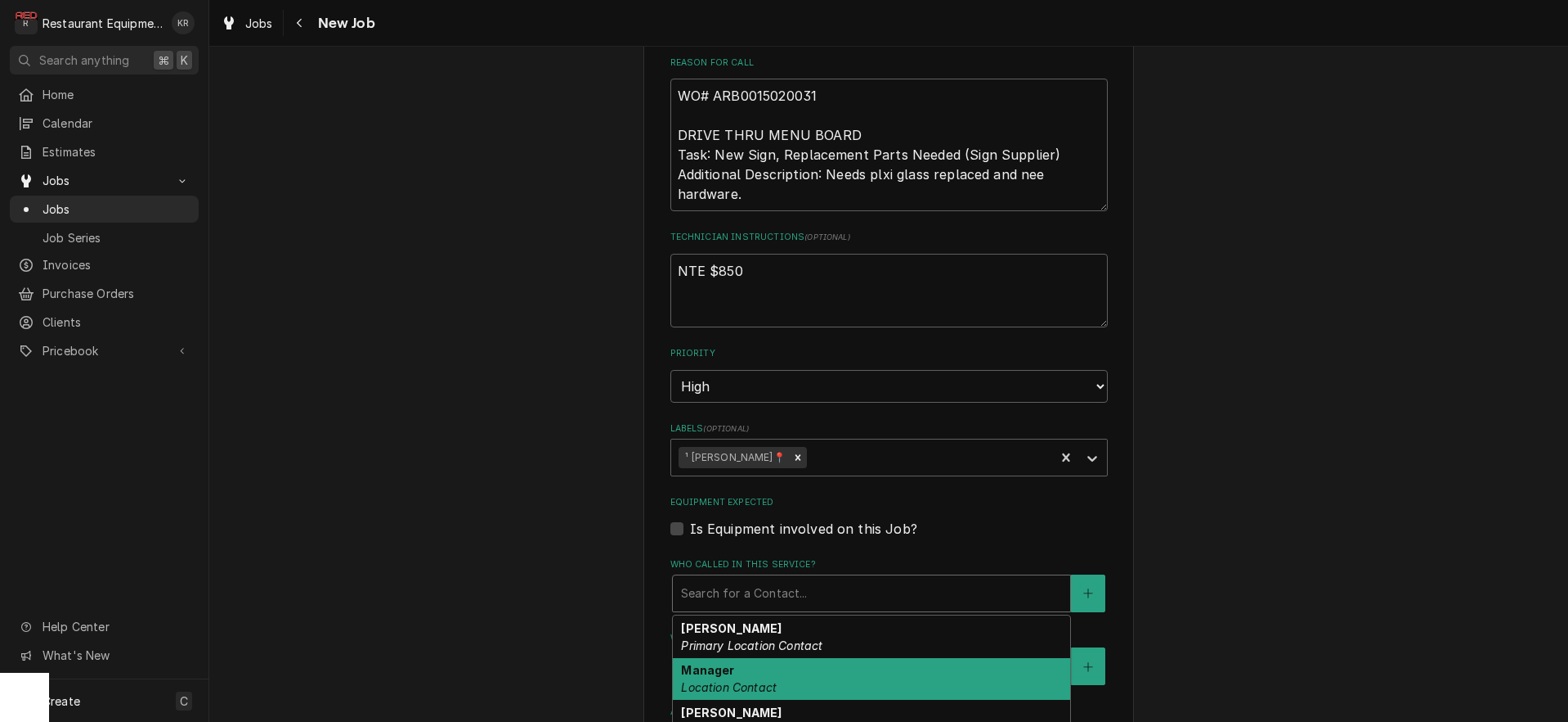
click at [787, 671] on div "Manager Location Contact" at bounding box center [872, 679] width 397 height 43
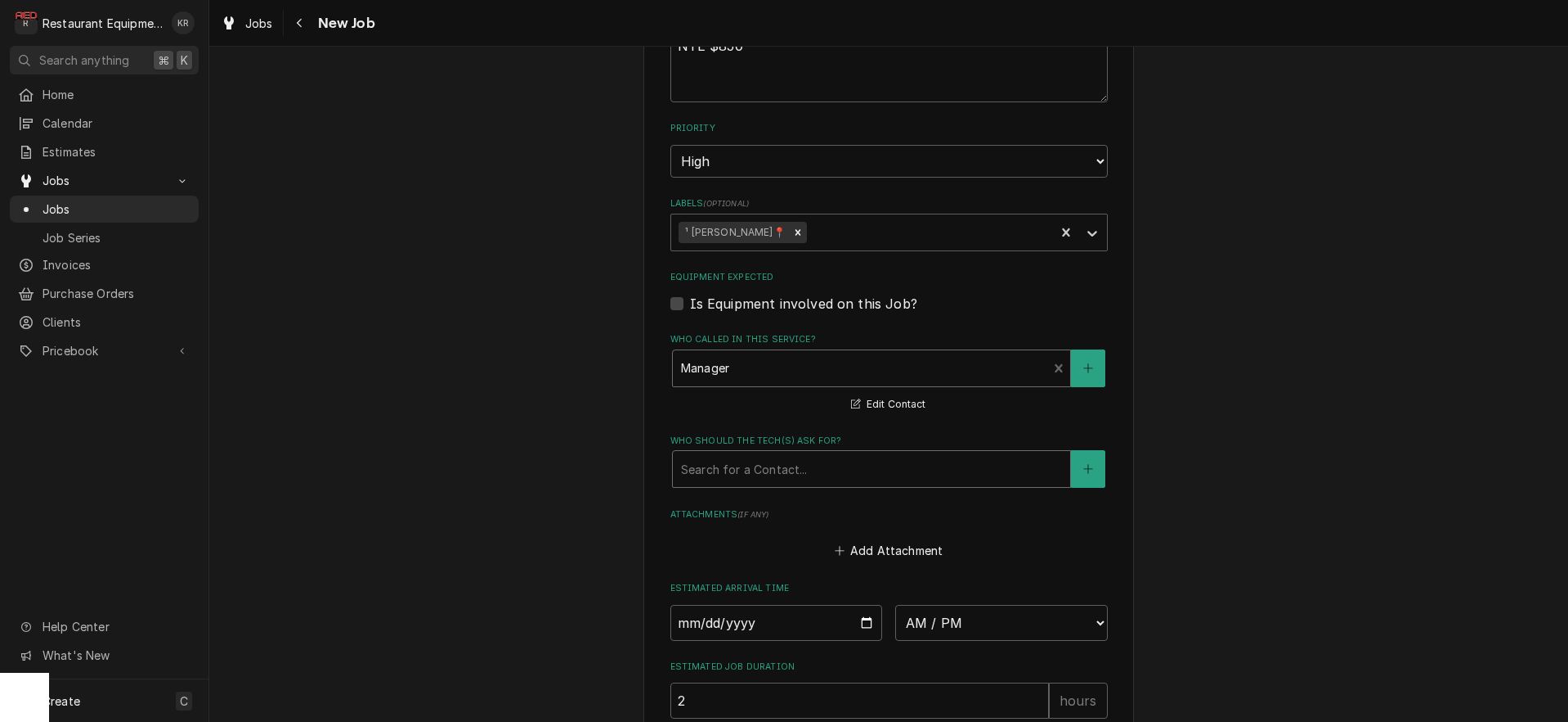
scroll to position [1234, 0]
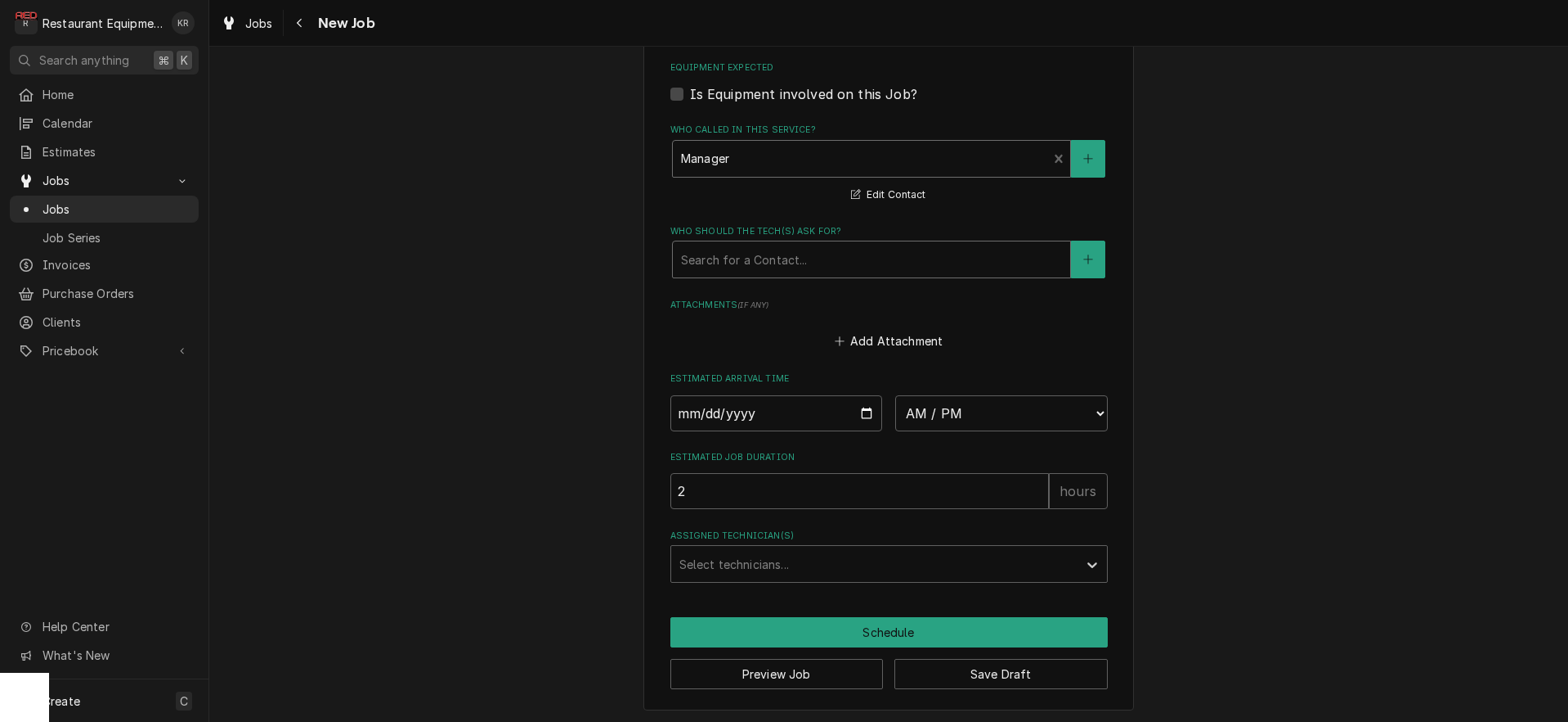
click at [776, 263] on div "Who should the tech(s) ask for?" at bounding box center [871, 259] width 381 height 29
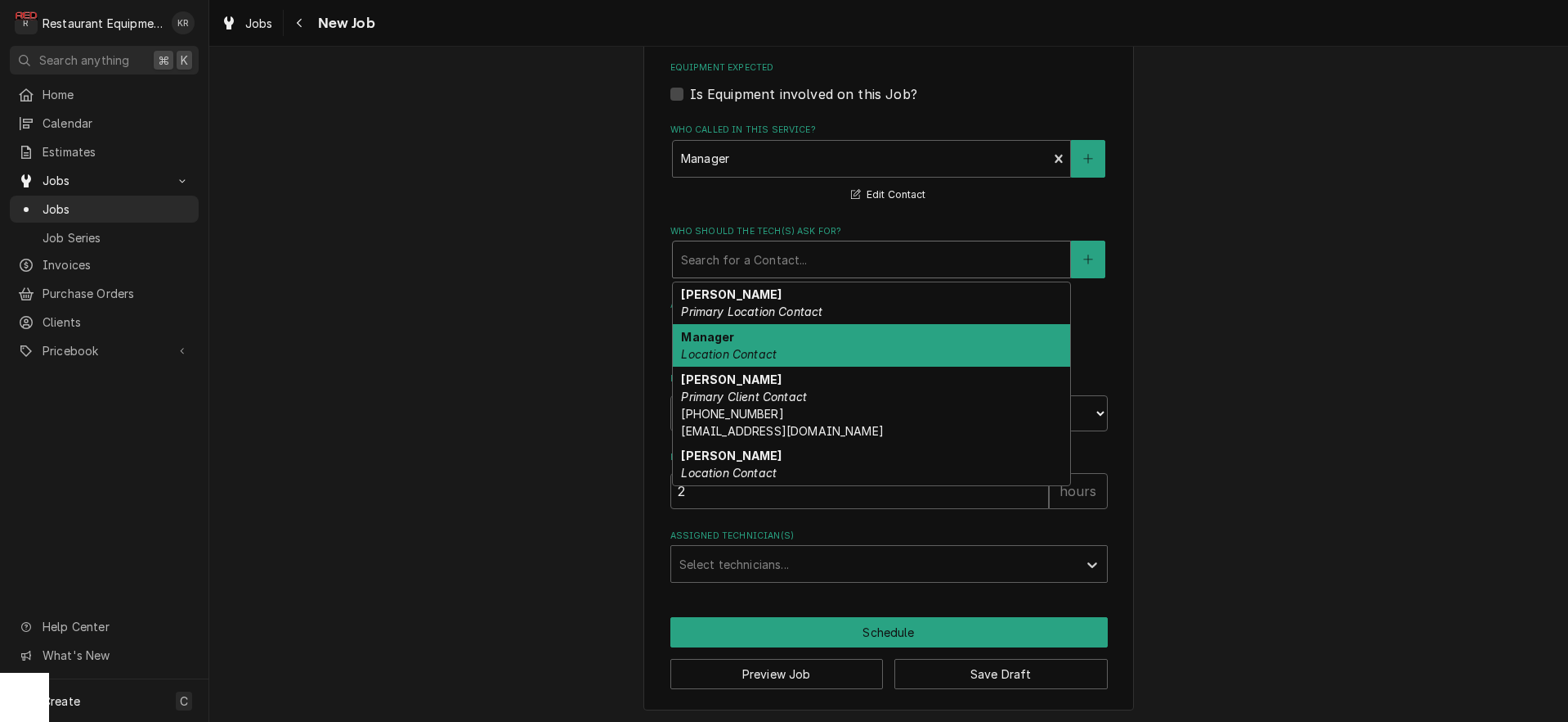
click at [779, 355] on div "Manager Location Contact" at bounding box center [872, 345] width 397 height 43
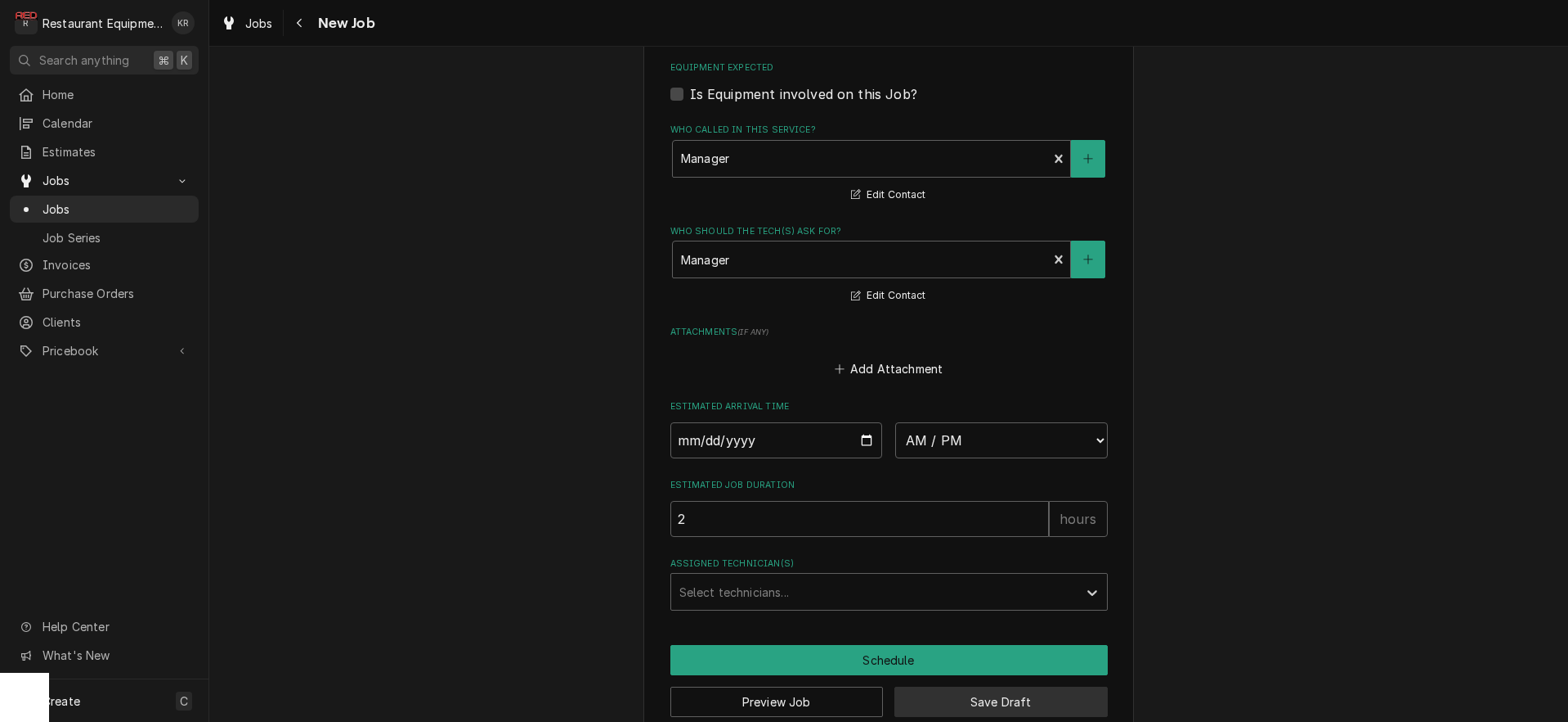
click at [949, 704] on button "Save Draft" at bounding box center [1000, 701] width 213 height 30
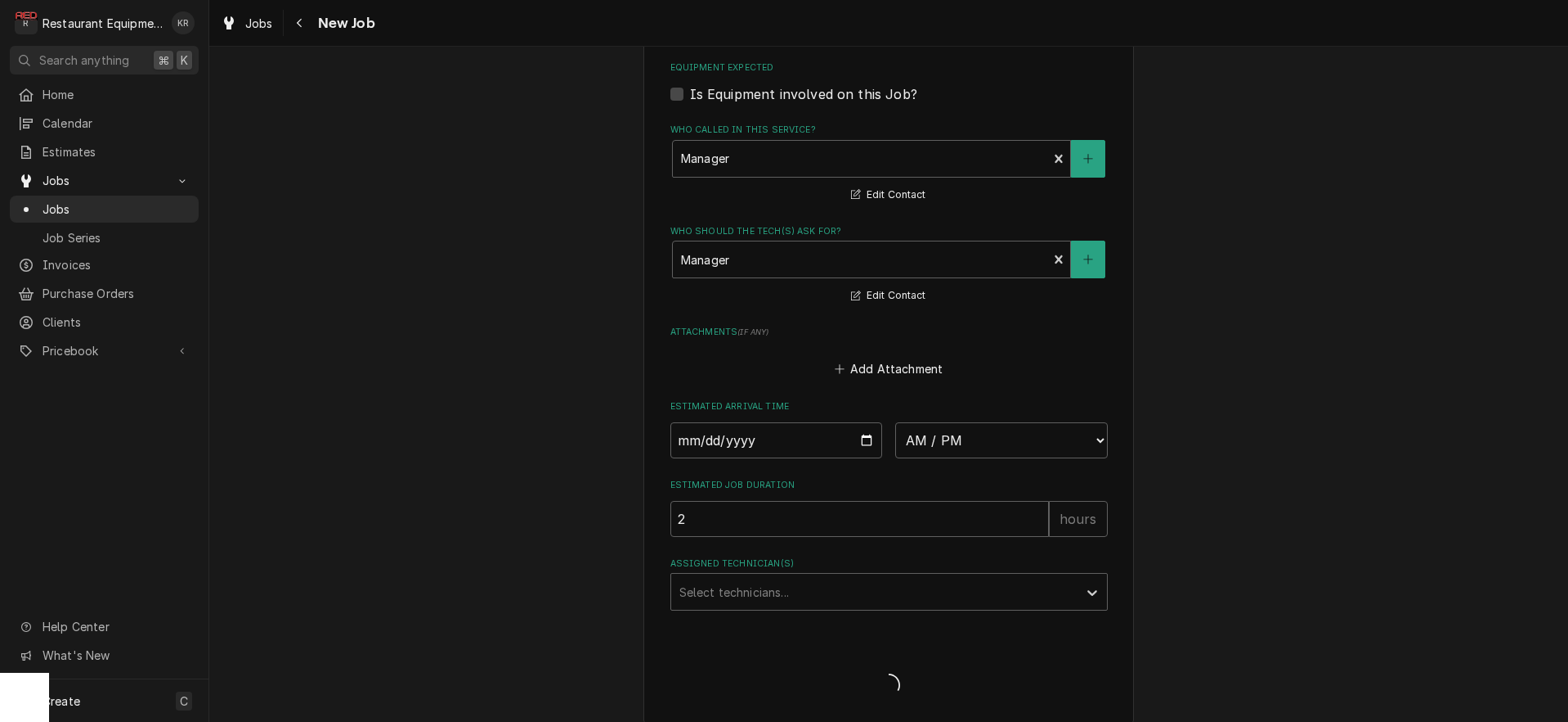
type textarea "x"
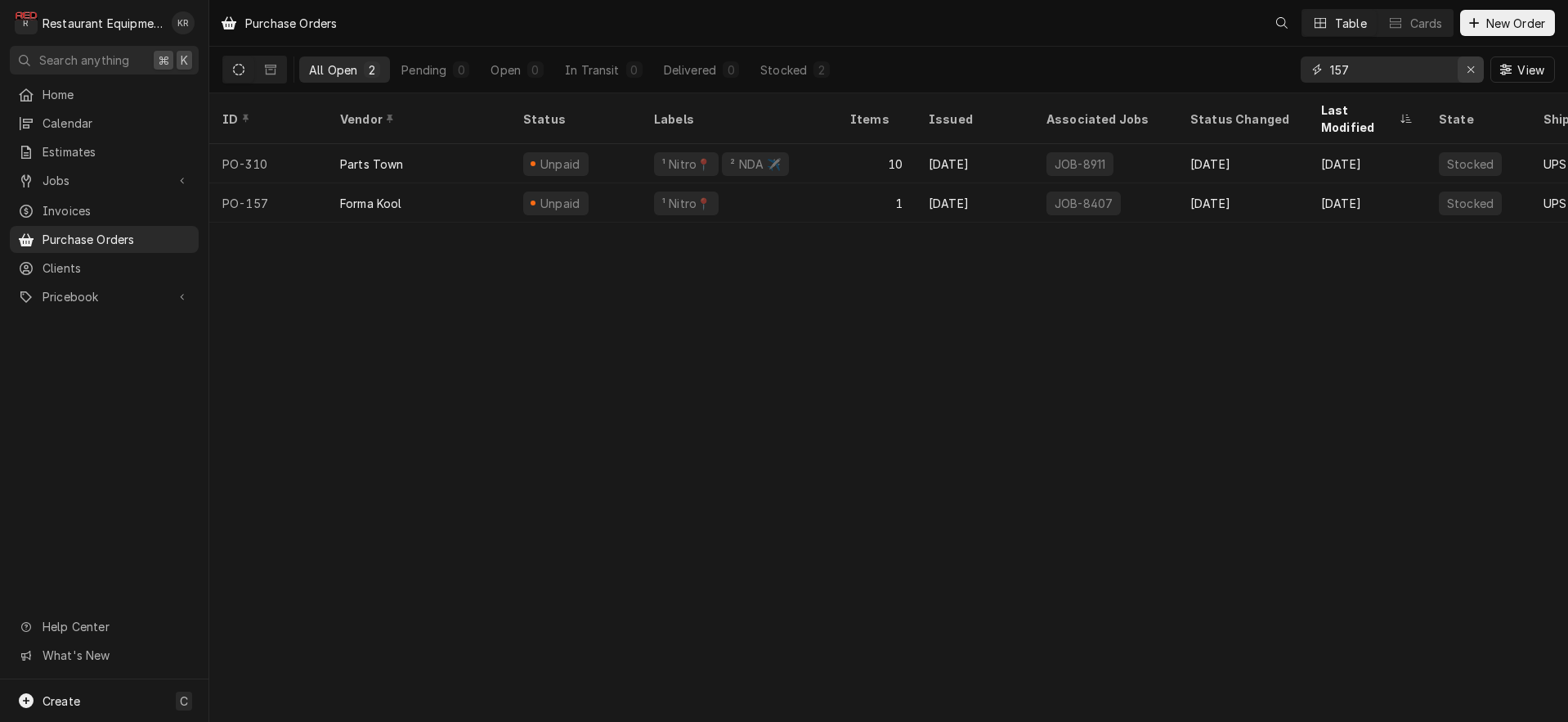
click at [1477, 70] on div "Erase input" at bounding box center [1471, 69] width 17 height 17
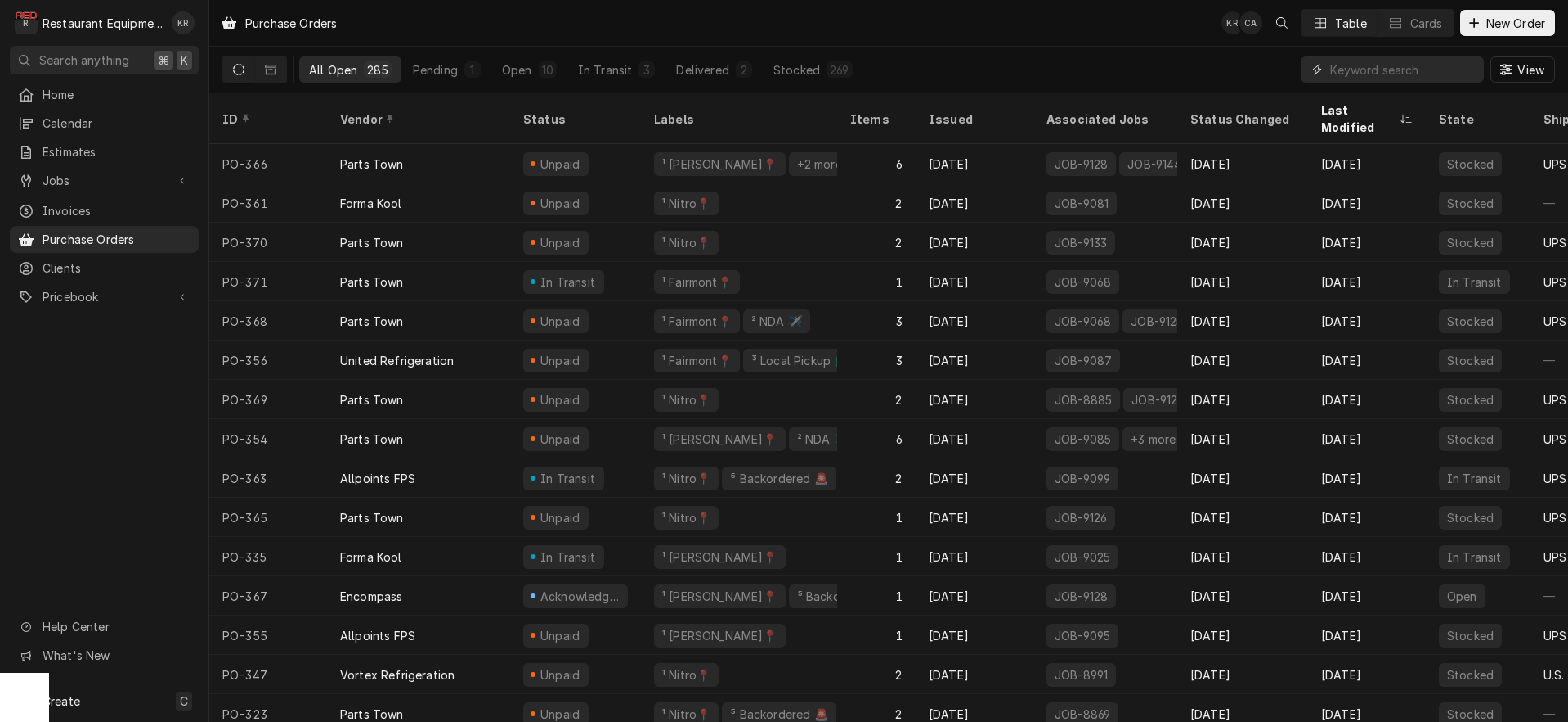
scroll to position [0, 8]
